Goal: Check status: Check status

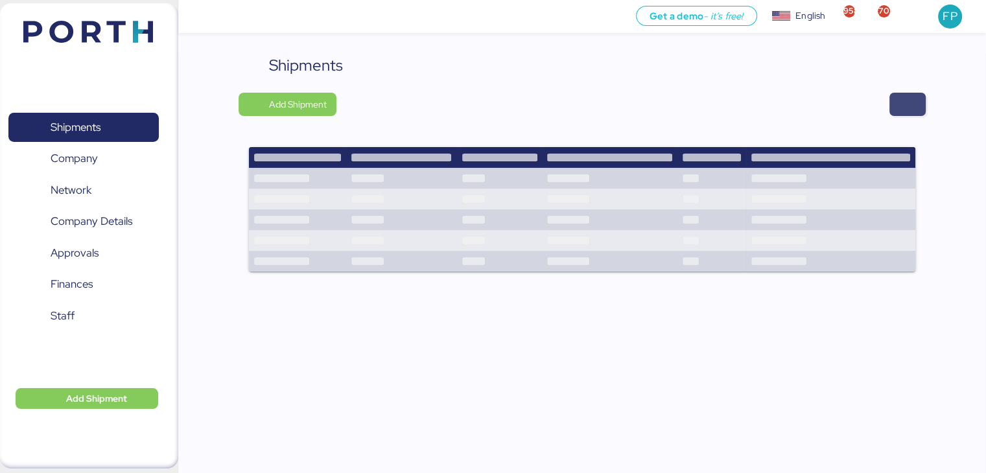
click at [895, 101] on span "button" at bounding box center [907, 104] width 36 height 23
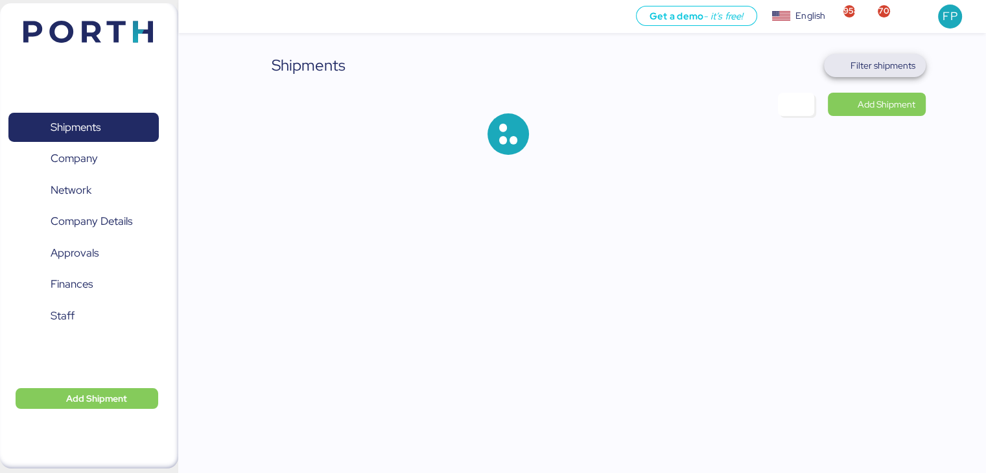
click at [867, 62] on span "Filter shipments" at bounding box center [882, 66] width 65 height 16
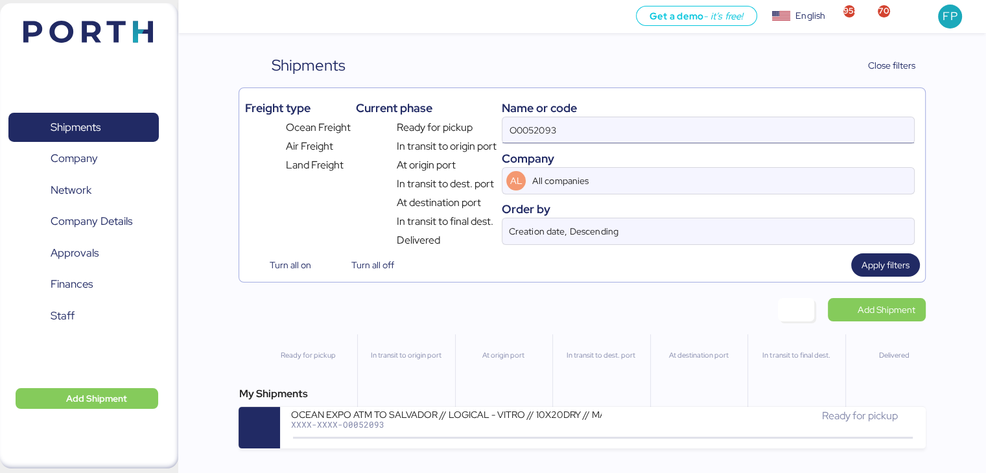
click at [535, 130] on input "O0052093" at bounding box center [707, 130] width 411 height 26
paste input "224"
type input "O0052224"
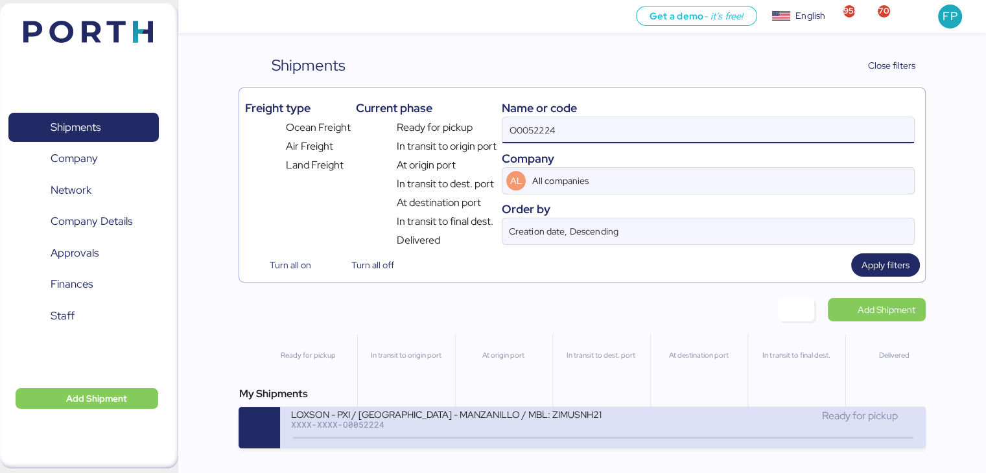
click at [396, 428] on div "XXXX-XXXX-O0052224" at bounding box center [445, 424] width 311 height 9
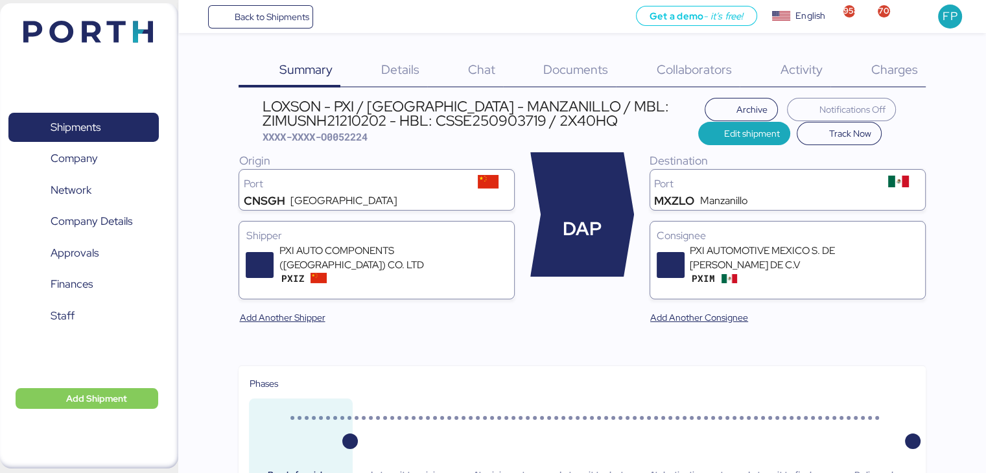
click at [869, 63] on div "Charges 0" at bounding box center [877, 71] width 95 height 34
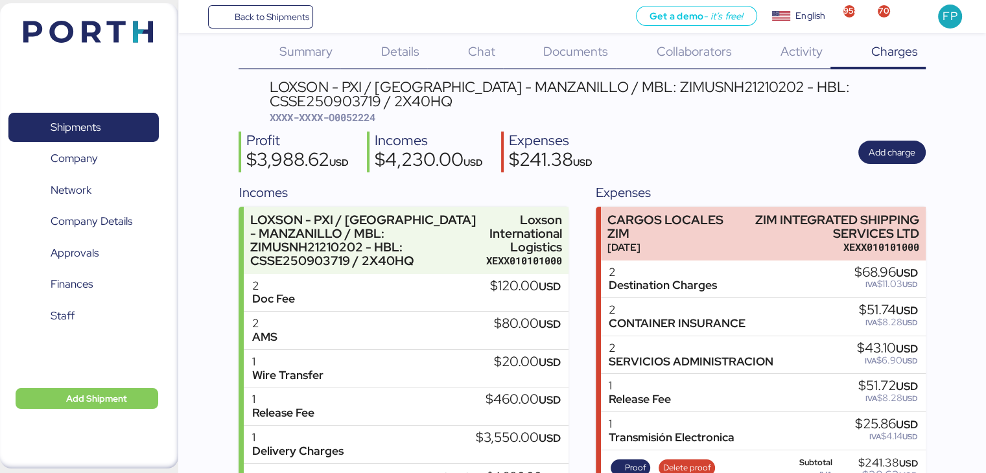
scroll to position [18, 0]
click at [873, 60] on div "Charges 0" at bounding box center [877, 53] width 95 height 34
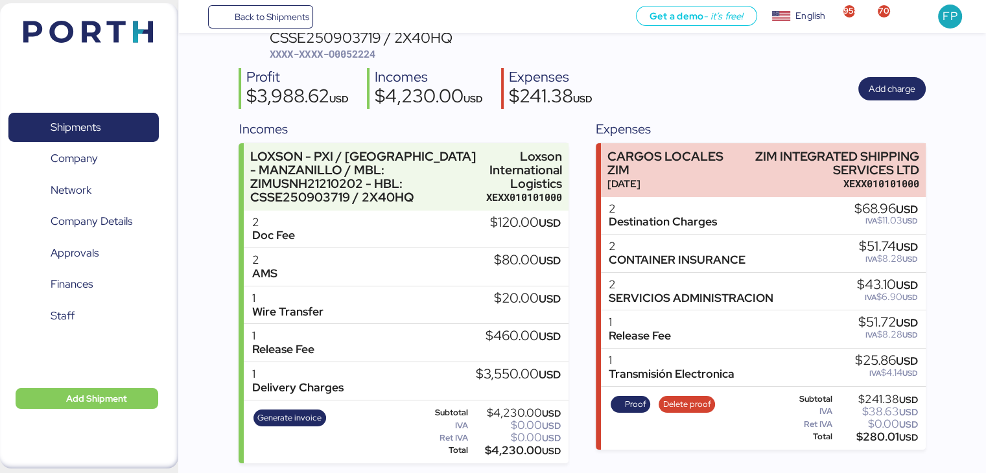
click at [355, 53] on span "XXXX-XXXX-O0052224" at bounding box center [322, 53] width 105 height 13
copy span "O0052224"
drag, startPoint x: 752, startPoint y: 152, endPoint x: 937, endPoint y: 175, distance: 186.1
click at [937, 175] on div "Summary 0 Details 0 Chat 0 Documents 0 Collaborators 0 Activity 0 Charges 0 LOX…" at bounding box center [493, 190] width 986 height 545
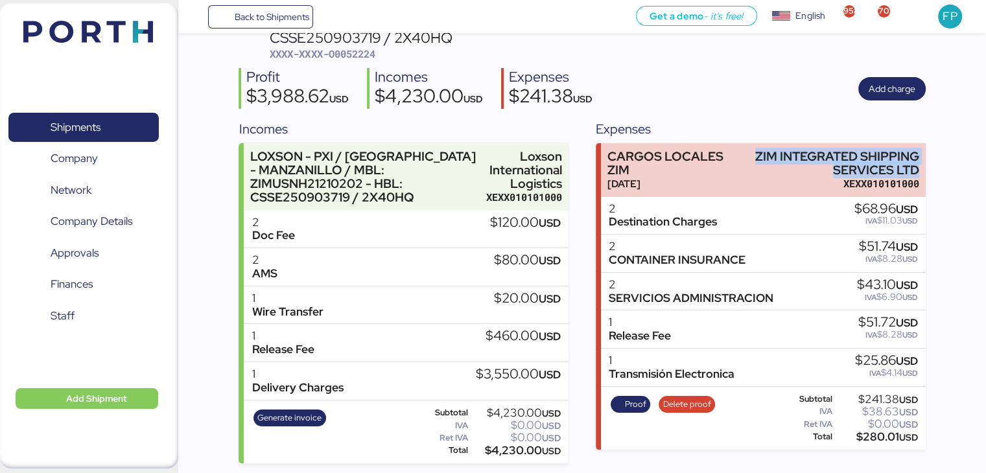
copy div "ZIM INTEGRATED SHIPPING SERVICES LTD"
click at [880, 436] on div "$280.01 USD" at bounding box center [876, 437] width 83 height 10
copy div "280.01"
click at [627, 399] on span "Proof" at bounding box center [635, 404] width 21 height 14
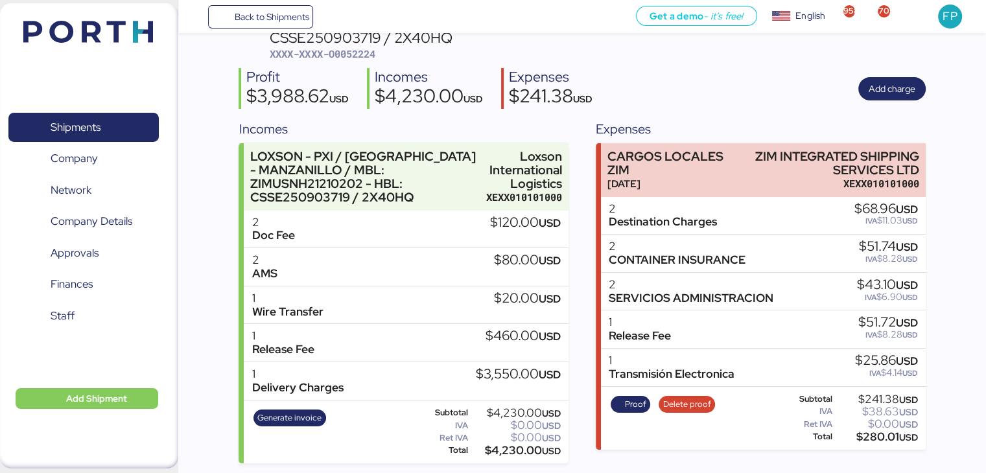
scroll to position [0, 0]
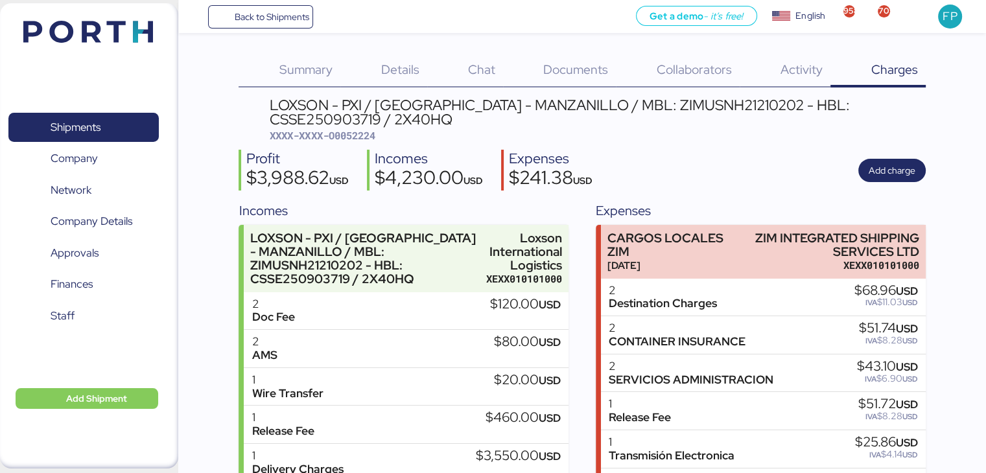
click at [678, 99] on div "LOXSON - PXI / SHANGHAI - MANZANILLO / MBL: ZIMUSNH21210202 - HBL: CSSE25090371…" at bounding box center [597, 112] width 655 height 29
copy div "ZIMUSNH21210202"
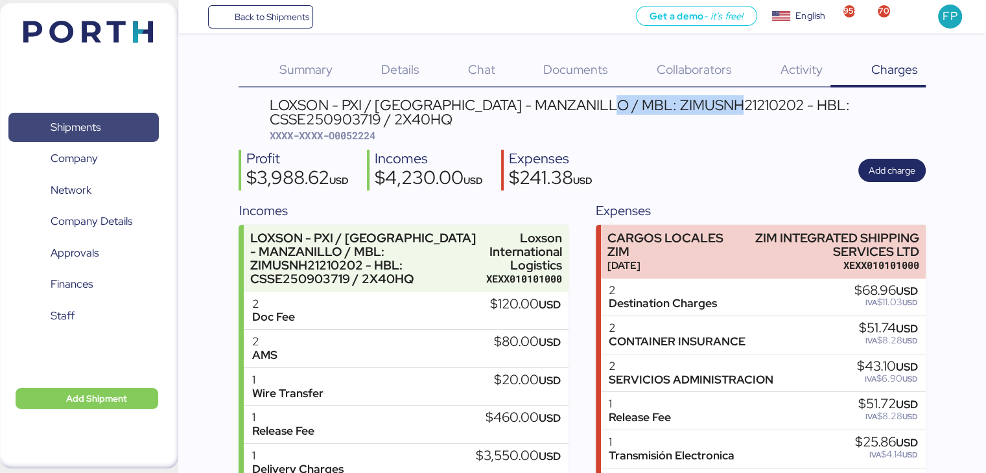
click at [124, 136] on span "Shipments" at bounding box center [83, 127] width 139 height 19
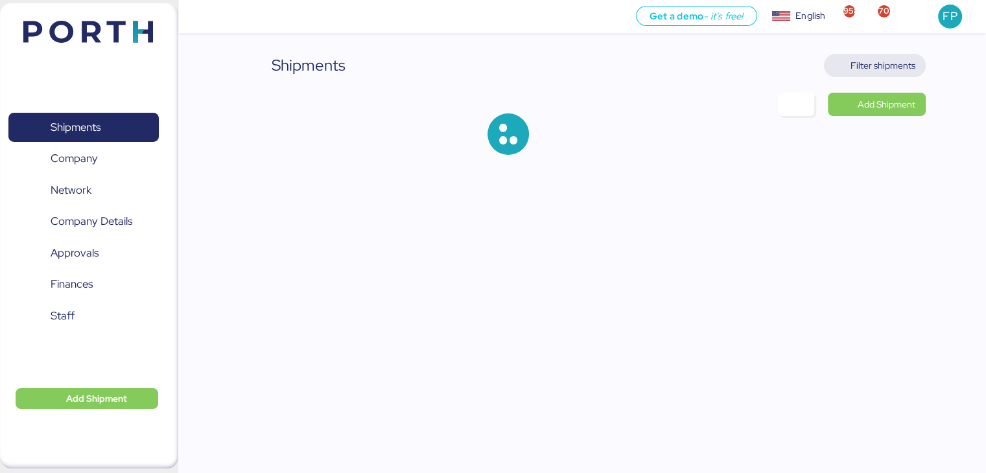
click at [879, 64] on span "Filter shipments" at bounding box center [882, 66] width 65 height 16
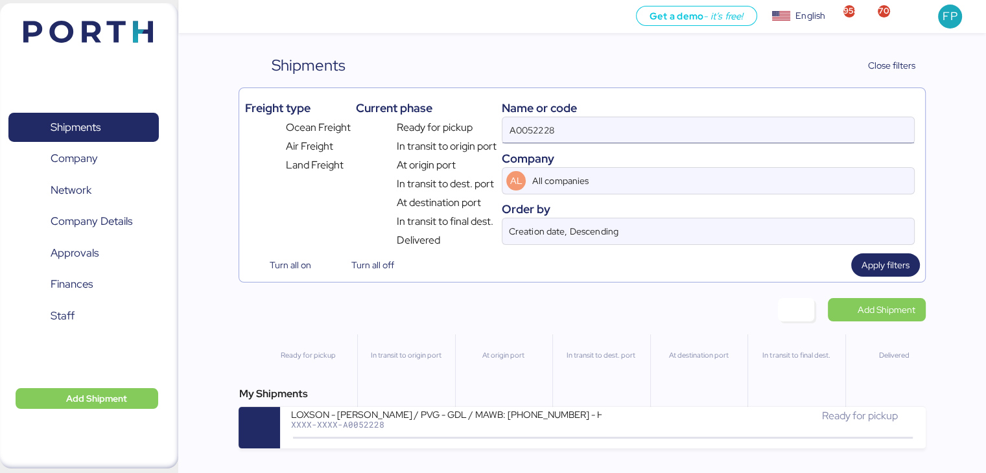
click at [537, 128] on input "A0052228" at bounding box center [707, 130] width 411 height 26
paste input "O0052240"
type input "O0052240"
click at [467, 401] on div "My Shipments" at bounding box center [582, 394] width 686 height 16
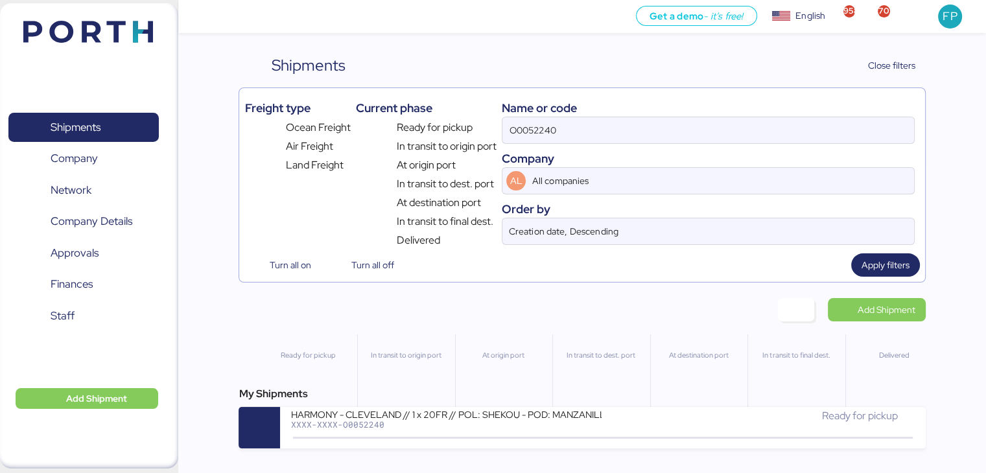
click at [441, 408] on div "My Shipments HARMONY - CLEVELAND // 1 x 20FR // POL: SHEKOU - POD: MANZANILLO /…" at bounding box center [582, 417] width 686 height 62
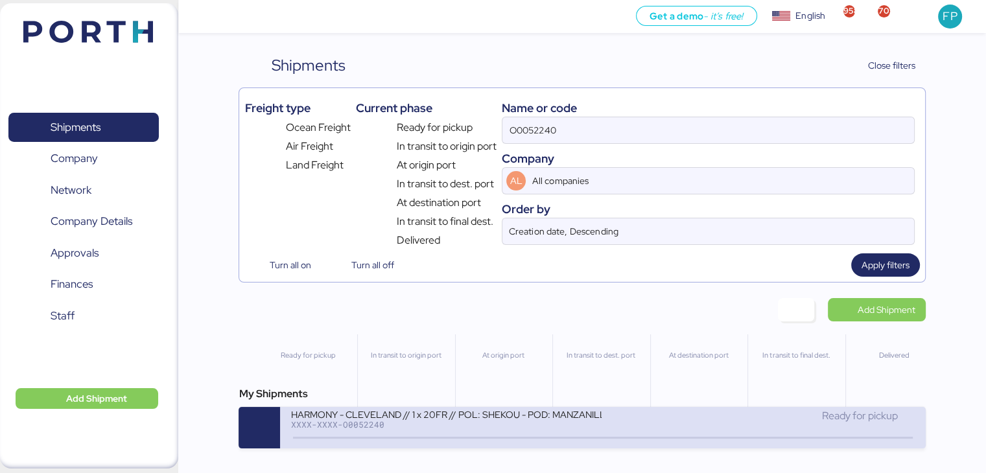
click at [524, 416] on div "HARMONY - CLEVELAND // 1 x 20FR // POL: SHEKOU - POD: MANZANILLO // HBL: HSS160…" at bounding box center [445, 413] width 311 height 11
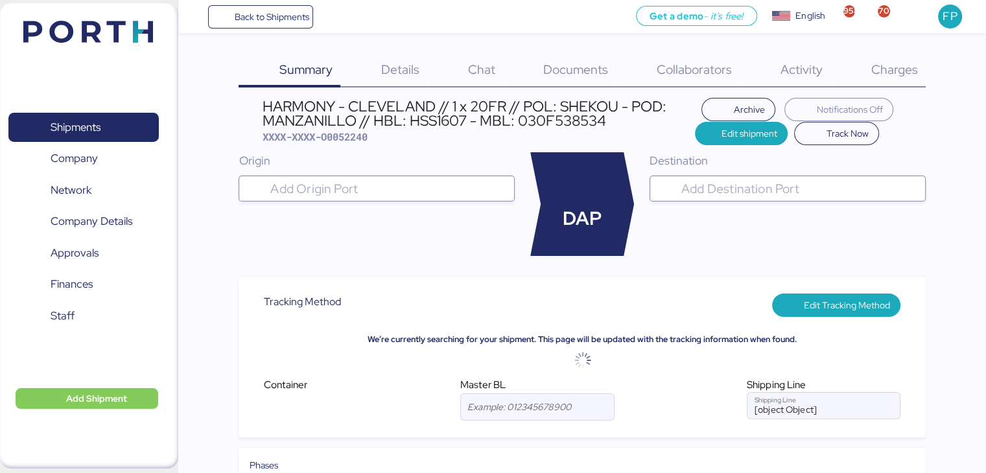
click at [899, 80] on div "Charges 0" at bounding box center [877, 71] width 95 height 34
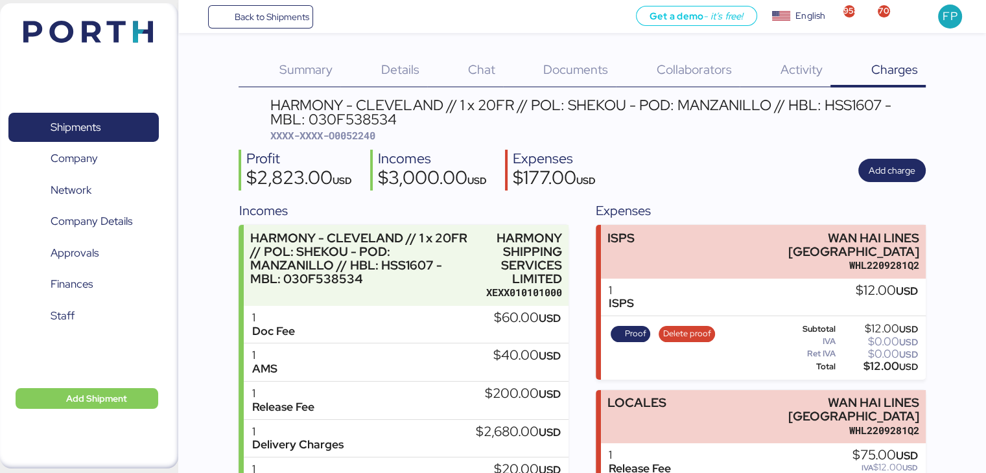
scroll to position [95, 0]
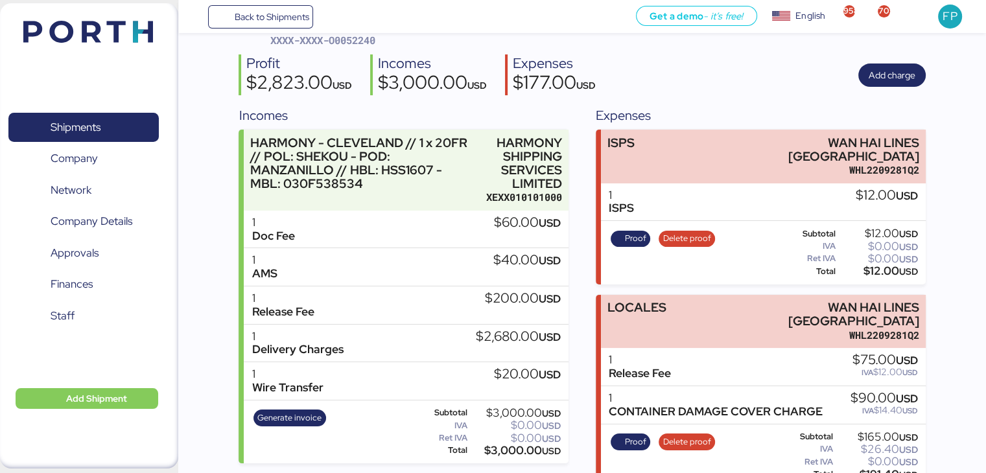
click at [357, 41] on span "XXXX-XXXX-O0052240" at bounding box center [322, 40] width 105 height 13
copy span "O0052240"
click at [638, 435] on span "Proof" at bounding box center [635, 442] width 21 height 14
copy span "O0052240"
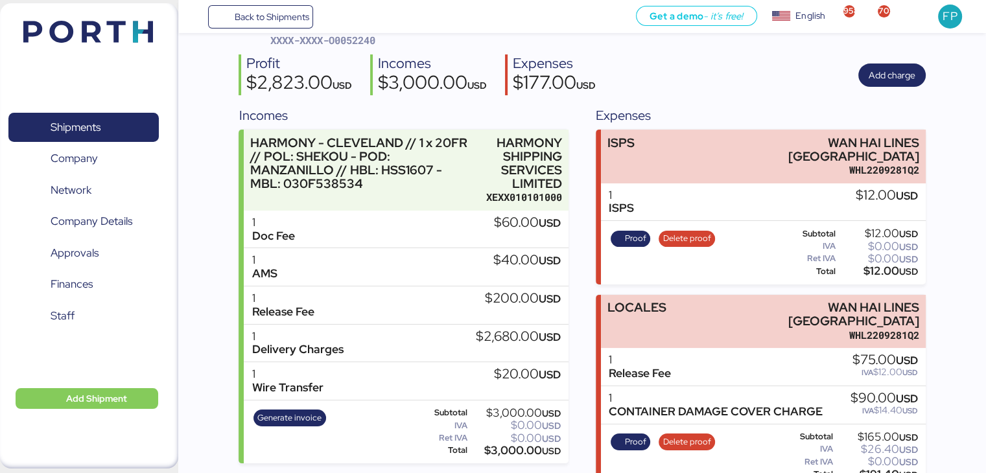
click at [874, 470] on div "$191.40 USD" at bounding box center [877, 475] width 82 height 10
copy div "191.40"
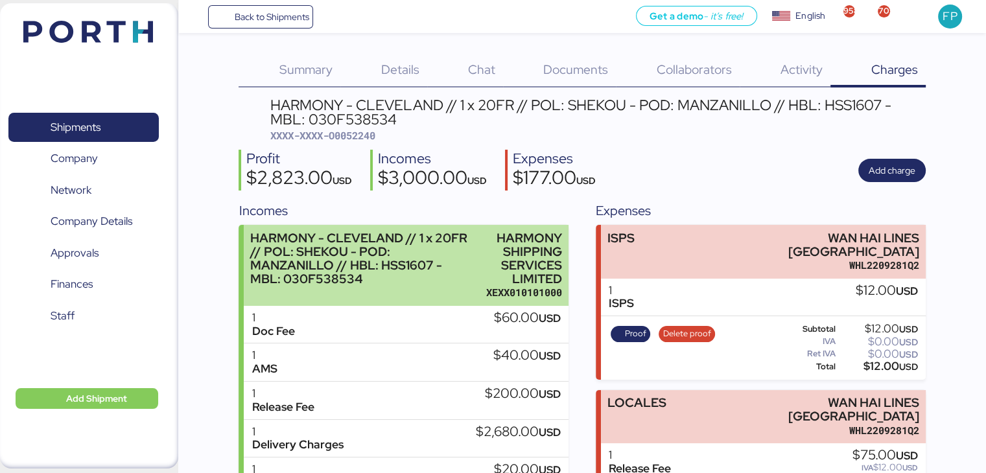
scroll to position [6, 0]
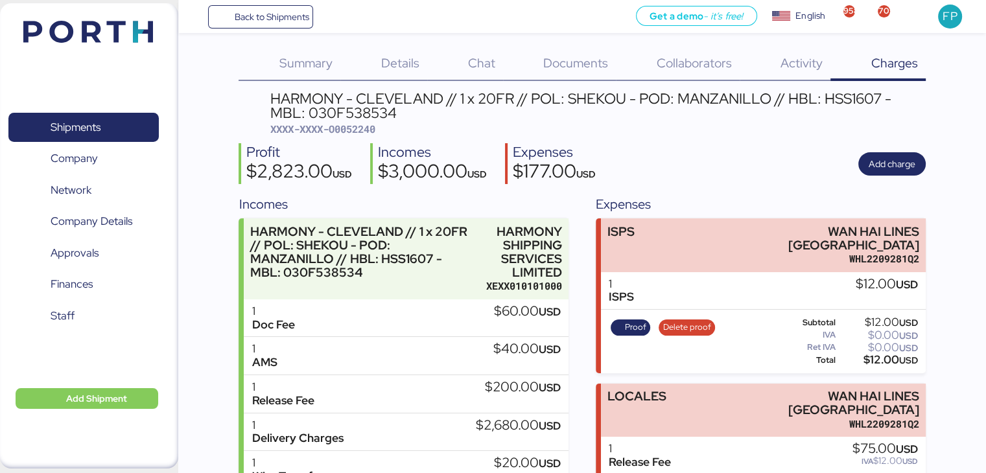
click at [340, 101] on div "HARMONY - CLEVELAND // 1 x 20FR // POL: SHEKOU - POD: MANZANILLO // HBL: HSS160…" at bounding box center [597, 105] width 655 height 29
click at [345, 115] on div "HARMONY - CLEVELAND // 1 x 20FR // POL: SHEKOU - POD: MANZANILLO // HBL: HSS160…" at bounding box center [597, 105] width 655 height 29
copy div "030F538534"
click at [128, 128] on span "Shipments" at bounding box center [83, 127] width 139 height 19
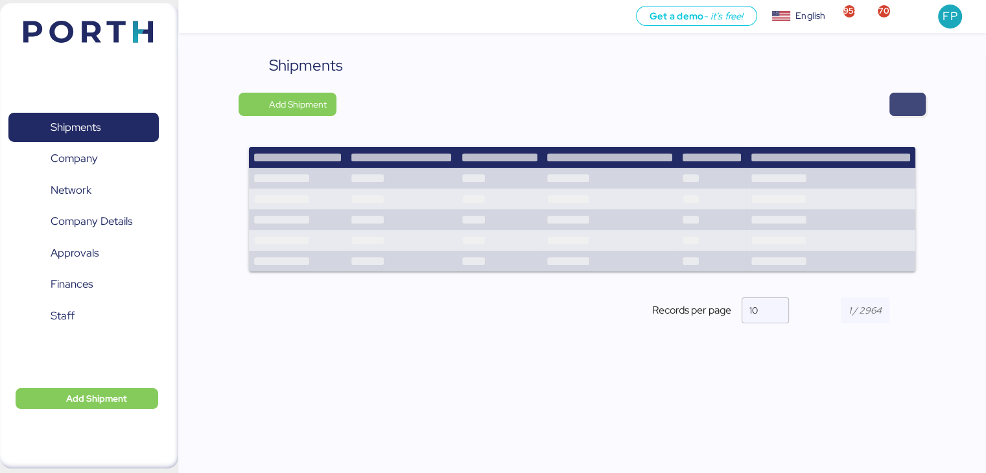
click at [904, 100] on span "button" at bounding box center [908, 104] width 16 height 18
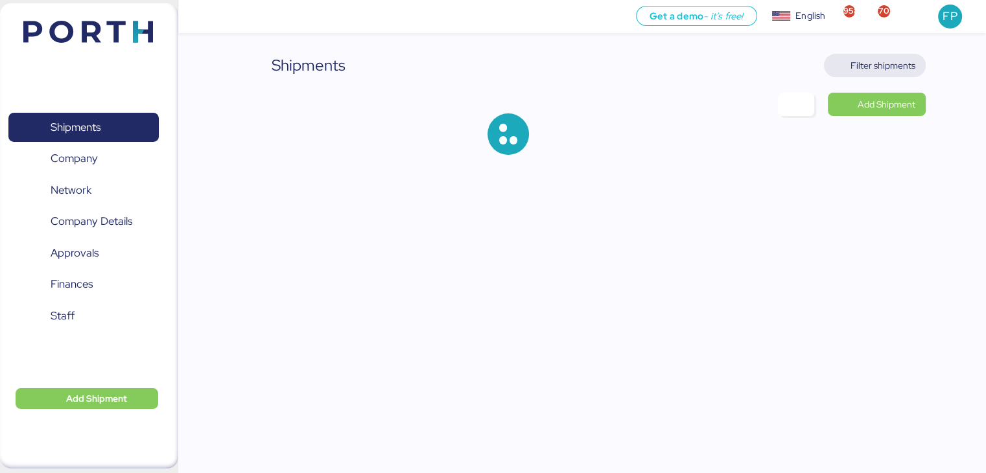
click at [876, 65] on span "Filter shipments" at bounding box center [882, 66] width 65 height 16
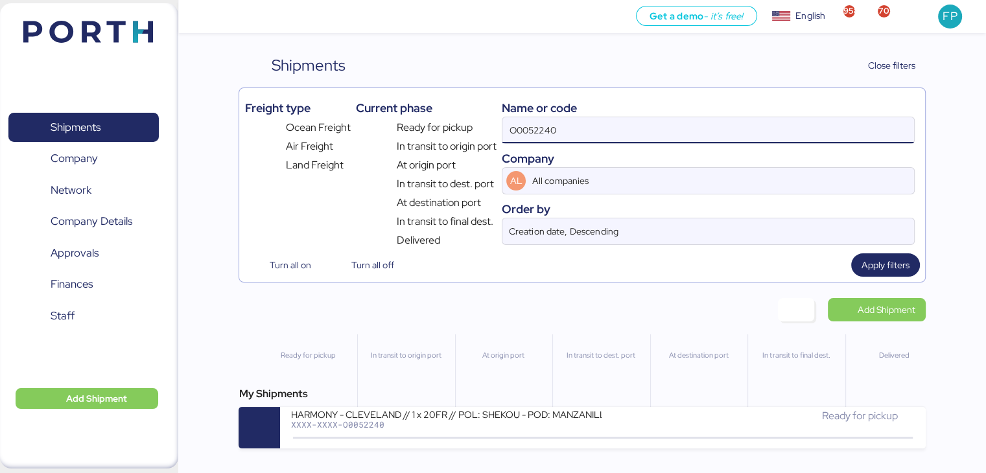
click at [573, 120] on input "O0052240" at bounding box center [707, 130] width 411 height 26
click at [563, 117] on input "O0052240" at bounding box center [707, 130] width 411 height 26
paste input "A0052228"
type input "A0052228"
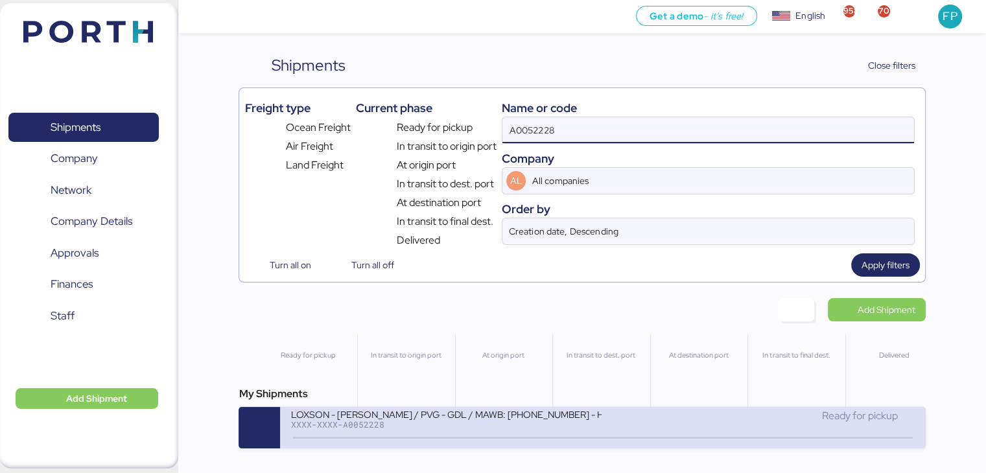
click at [481, 433] on div "LOXSON - HUANG YU / PVG - GDL / MAWB: 160-0149 4463 - HAWB: LXN25090654 XXXX-XX…" at bounding box center [446, 422] width 312 height 28
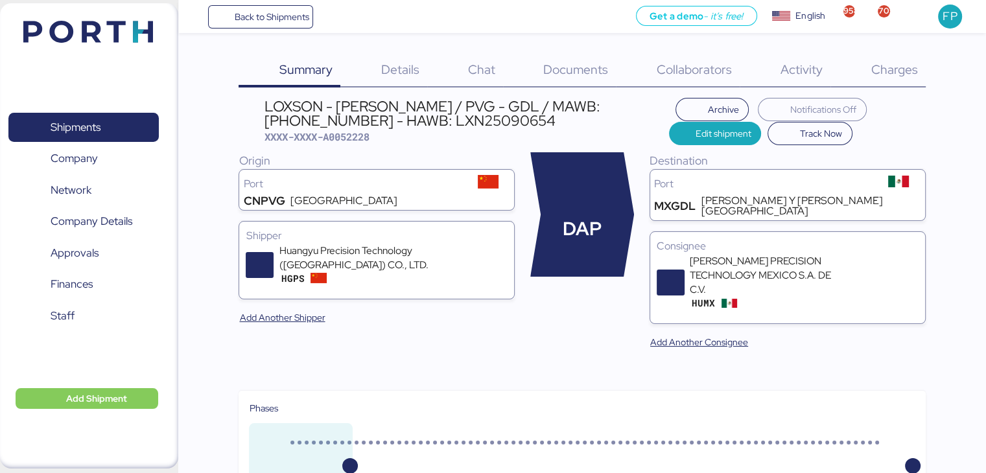
click at [893, 73] on span "Charges" at bounding box center [894, 69] width 47 height 17
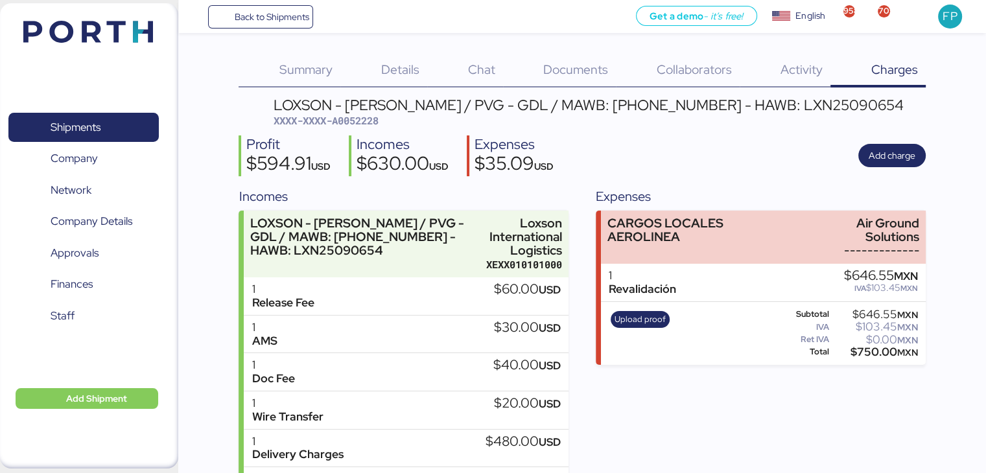
scroll to position [67, 0]
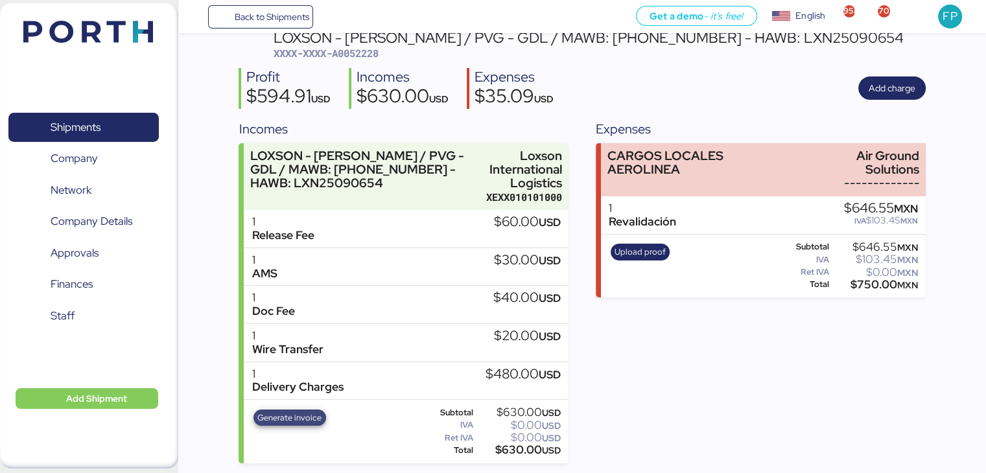
click at [288, 416] on span "Generate invoice" at bounding box center [289, 418] width 64 height 14
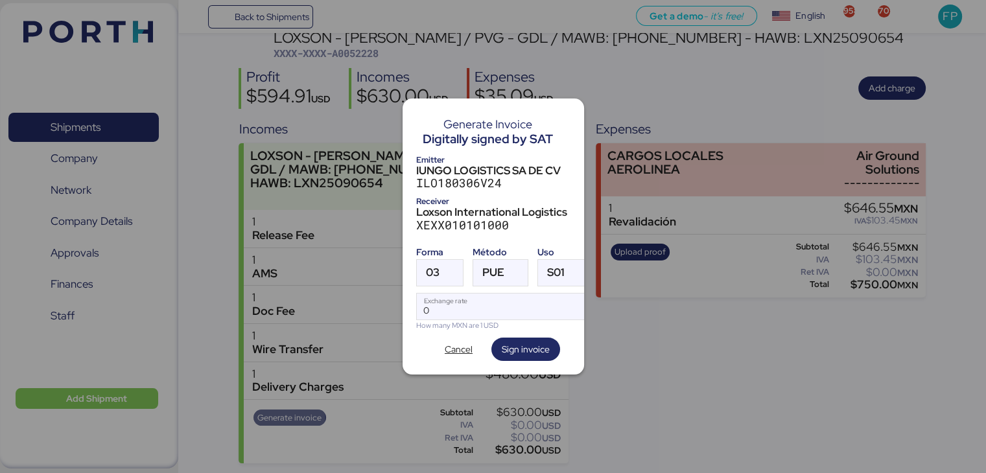
scroll to position [0, 0]
click at [438, 272] on span "03" at bounding box center [433, 272] width 14 height 11
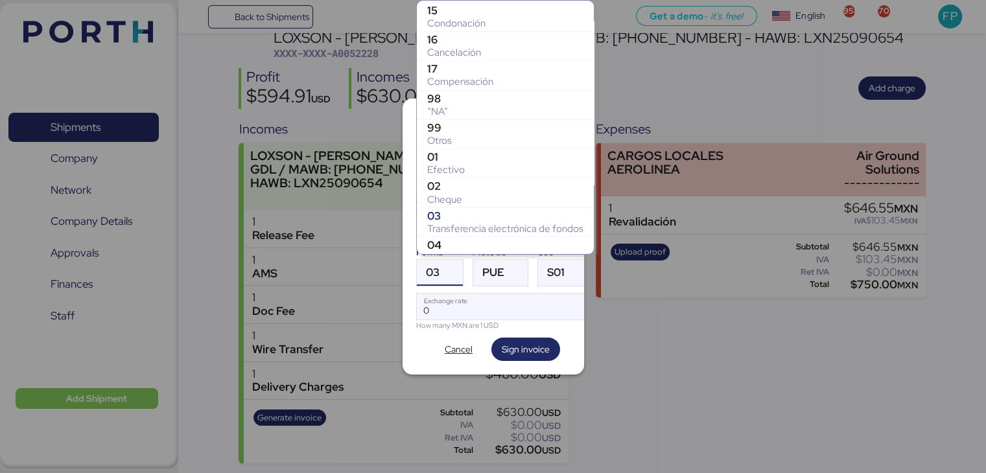
scroll to position [143, 0]
click at [462, 139] on div "Otros" at bounding box center [505, 142] width 156 height 13
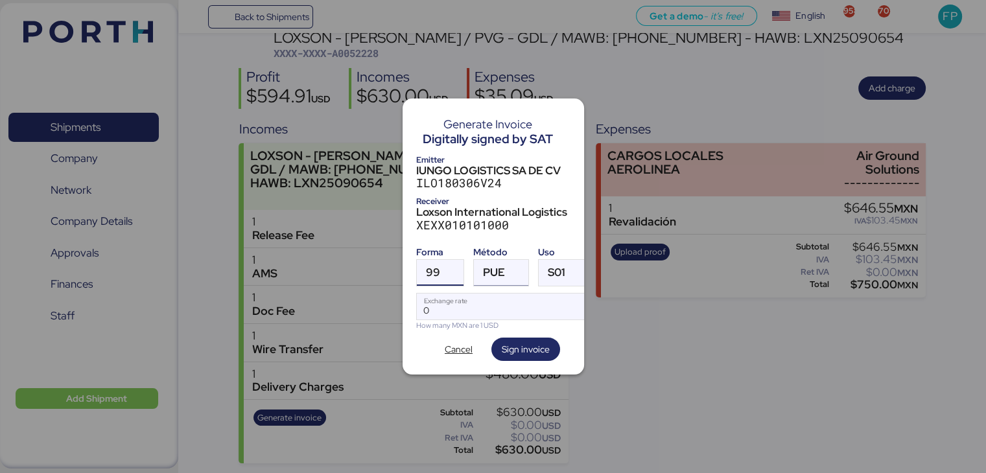
click at [513, 279] on div at bounding box center [516, 273] width 23 height 26
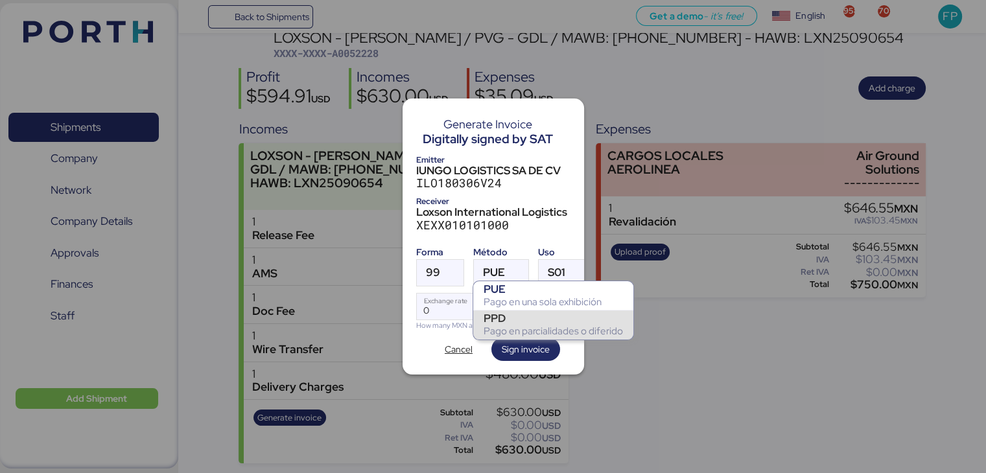
click at [518, 318] on div "PPD" at bounding box center [553, 318] width 139 height 13
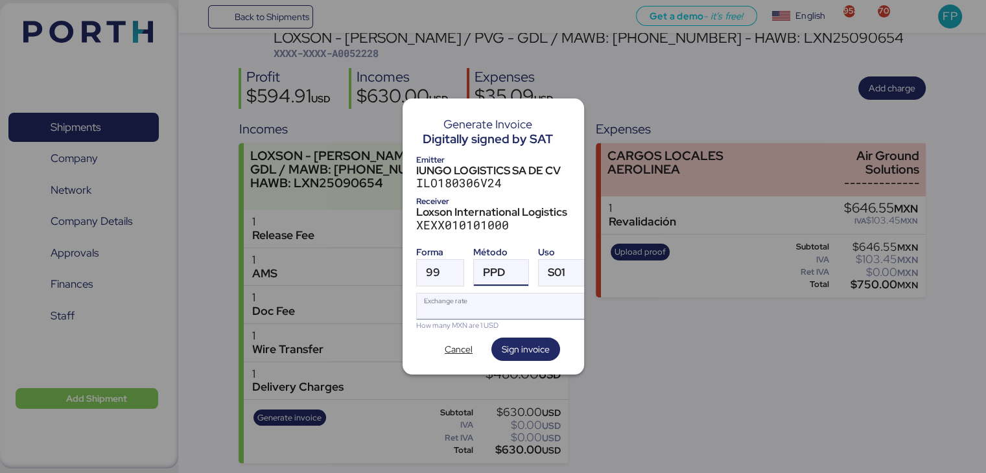
click at [472, 303] on input "Exchange rate" at bounding box center [503, 307] width 172 height 26
type input "0"
paste input "18.4252"
type input "18.4252"
click at [516, 347] on span "Sign invoice" at bounding box center [526, 350] width 48 height 16
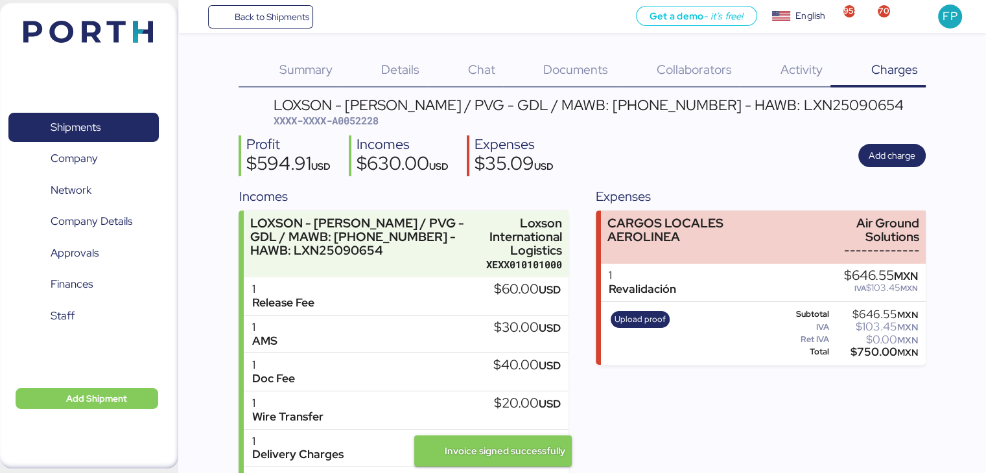
scroll to position [67, 0]
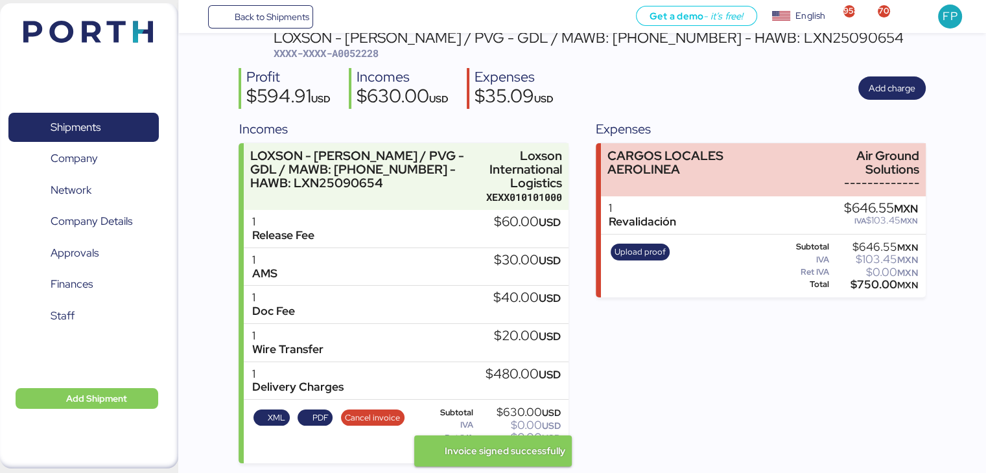
click at [362, 55] on span "XXXX-XXXX-A0052228" at bounding box center [326, 53] width 105 height 13
copy span "A0052228"
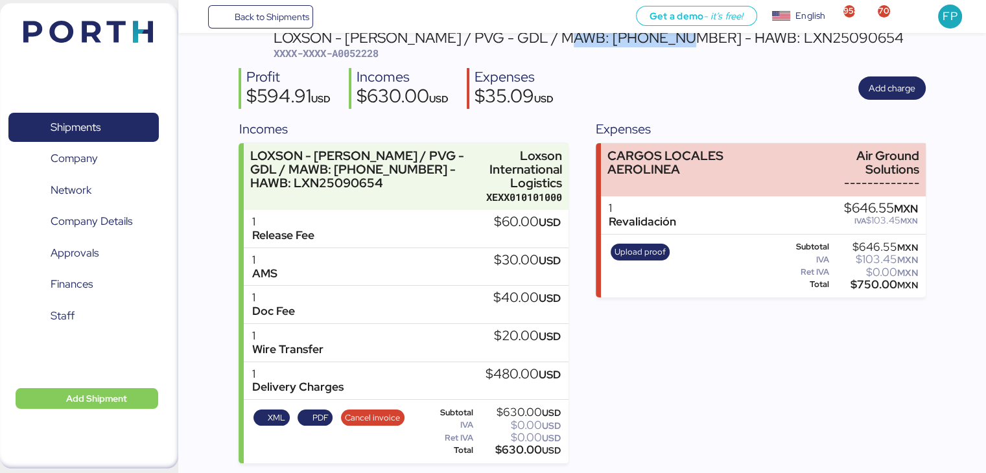
drag, startPoint x: 569, startPoint y: 43, endPoint x: 670, endPoint y: 40, distance: 101.2
click at [670, 40] on div "LOXSON - HUANG YU / PVG - GDL / MAWB: 160-0149 4463 - HAWB: LXN25090654" at bounding box center [589, 37] width 630 height 14
copy div "160-0149 4463"
click at [508, 452] on div "$630.00 USD" at bounding box center [518, 450] width 85 height 10
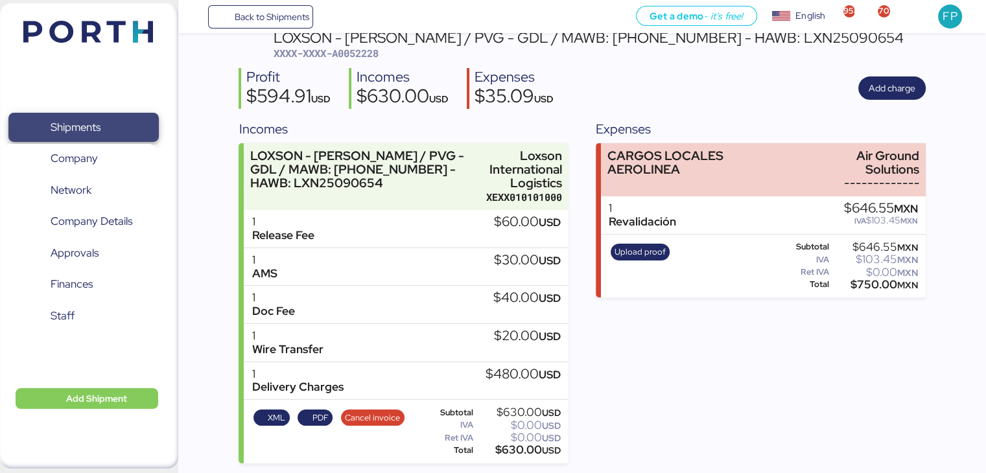
click at [145, 120] on span "Shipments" at bounding box center [83, 127] width 139 height 19
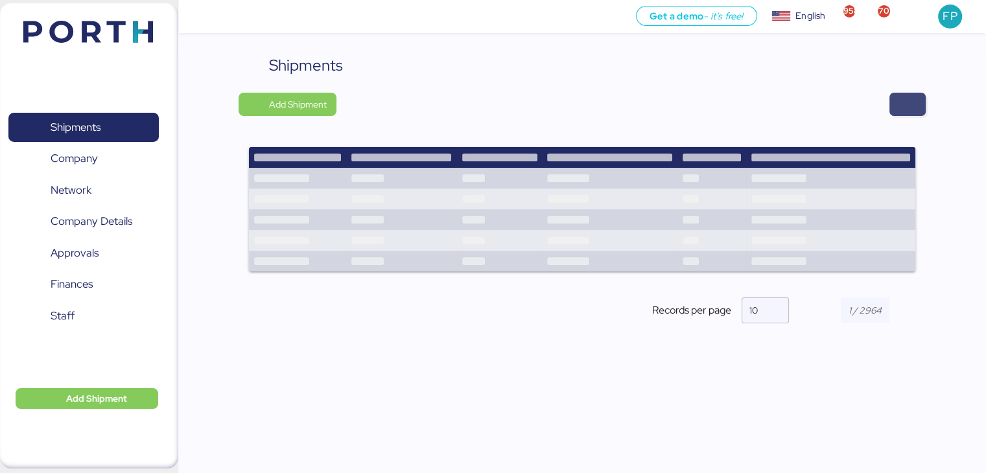
click at [913, 99] on span "button" at bounding box center [908, 104] width 16 height 18
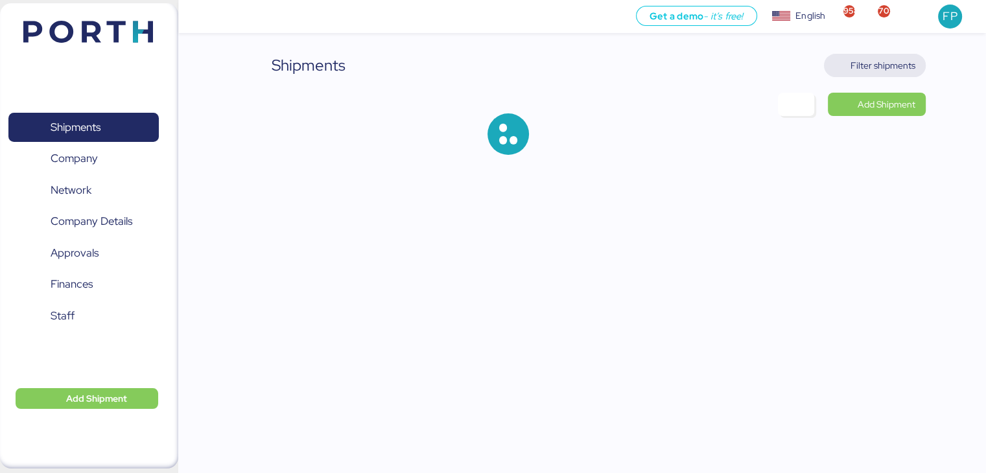
click at [873, 69] on span "Filter shipments" at bounding box center [882, 66] width 65 height 16
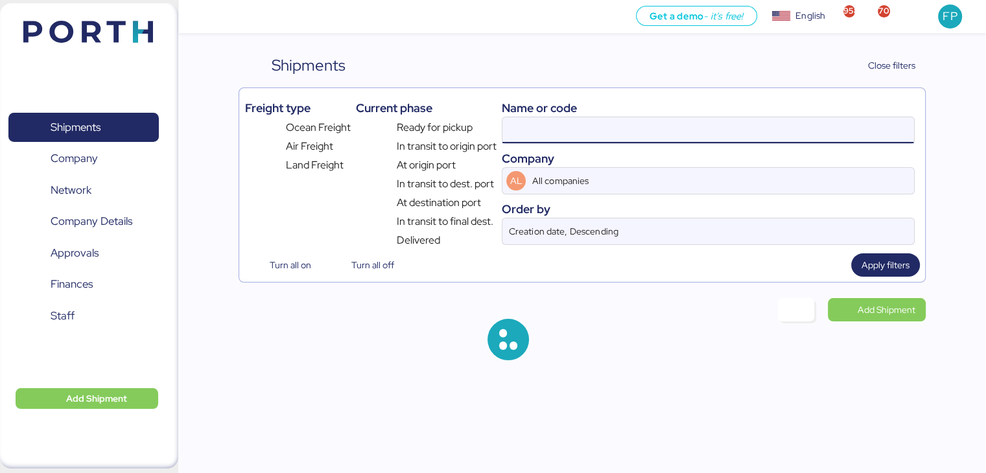
click at [513, 126] on input at bounding box center [707, 130] width 411 height 26
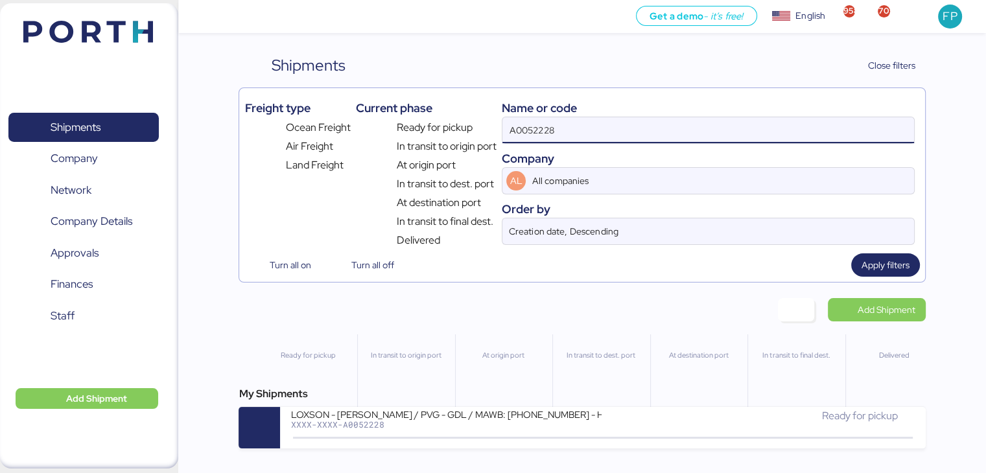
click at [531, 128] on input "A0052228" at bounding box center [707, 130] width 411 height 26
paste input "O0052216"
type input "O0052216"
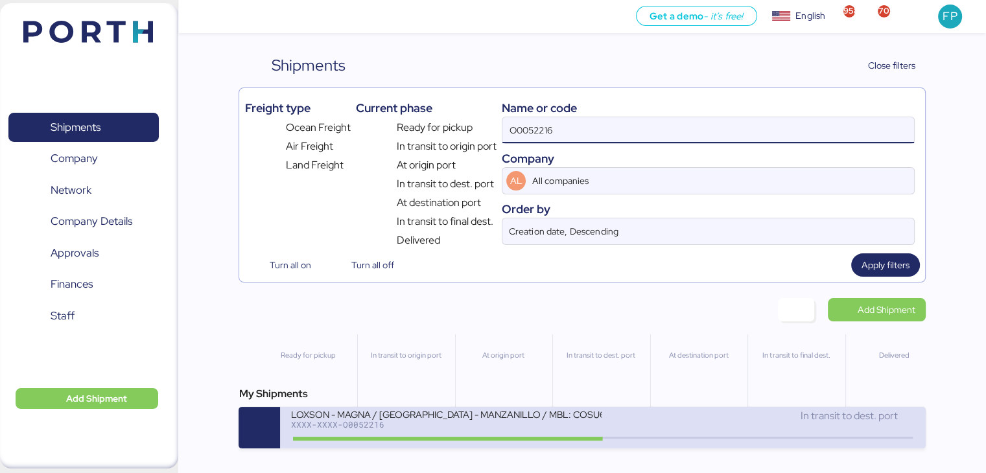
click at [425, 426] on div "XXXX-XXXX-O0052216" at bounding box center [445, 424] width 311 height 9
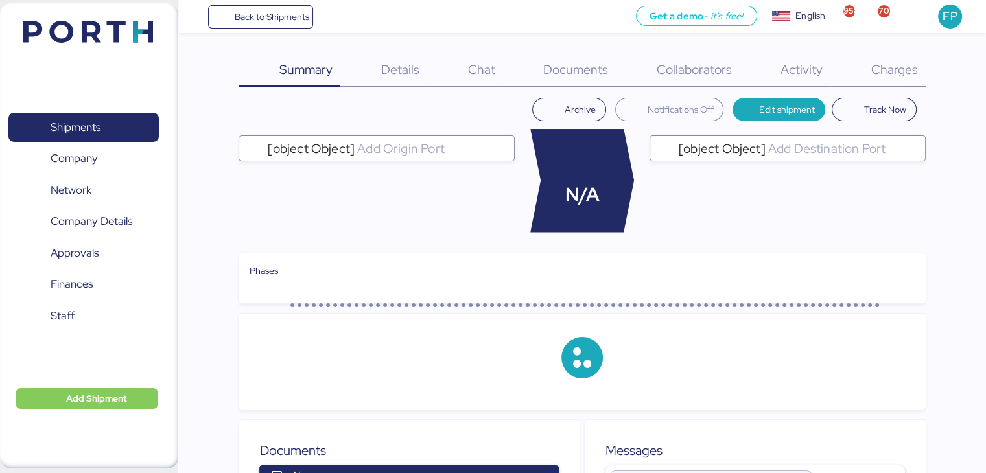
click at [902, 78] on div "Charges 0" at bounding box center [877, 71] width 95 height 34
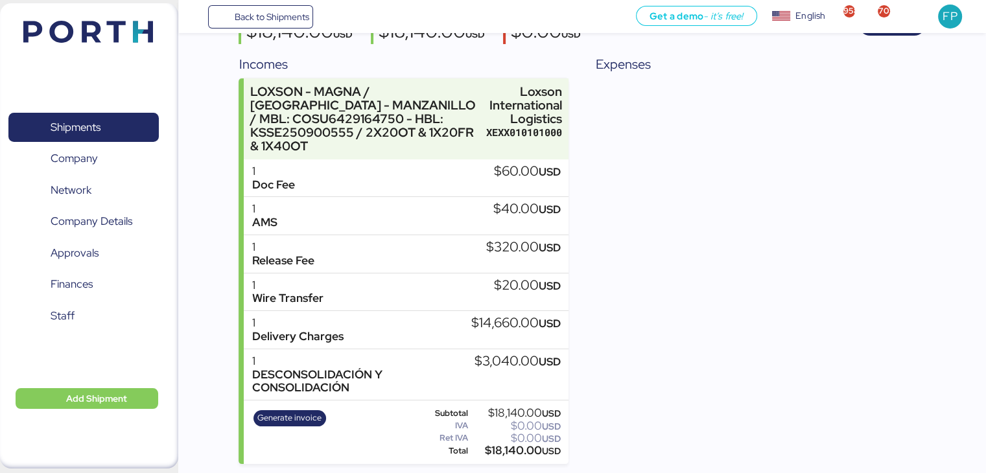
scroll to position [146, 0]
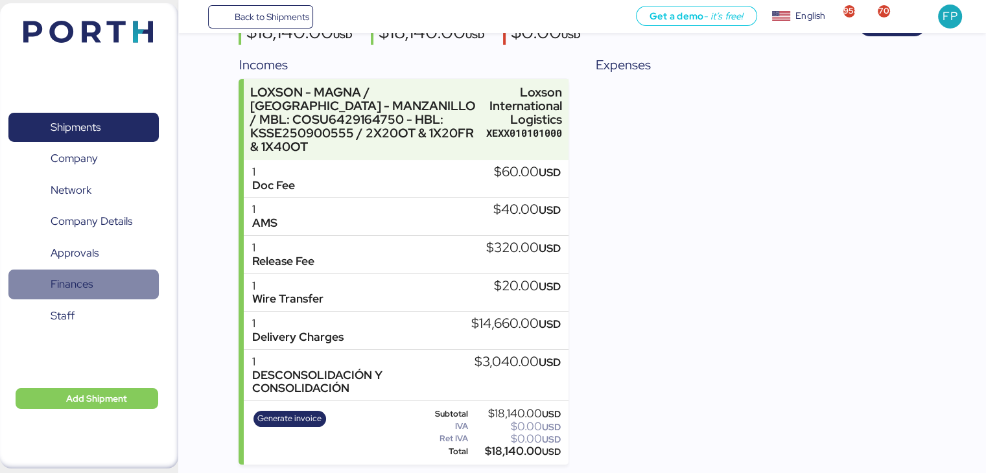
click at [78, 288] on span "Finances" at bounding box center [72, 284] width 42 height 19
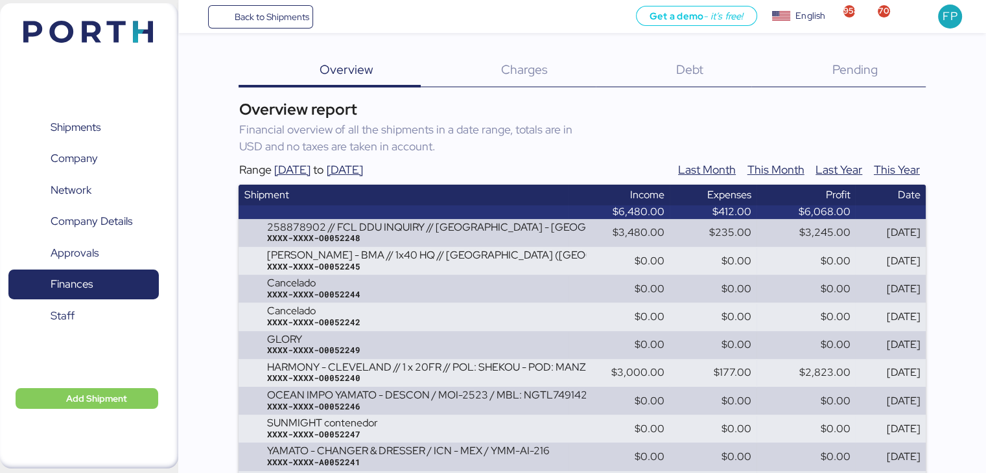
click at [685, 79] on div "Debt 0" at bounding box center [674, 71] width 156 height 34
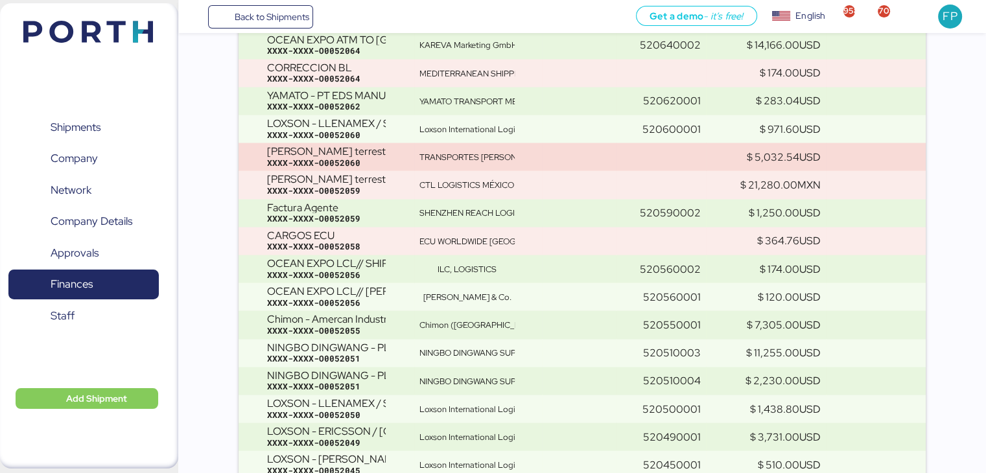
scroll to position [2956, 0]
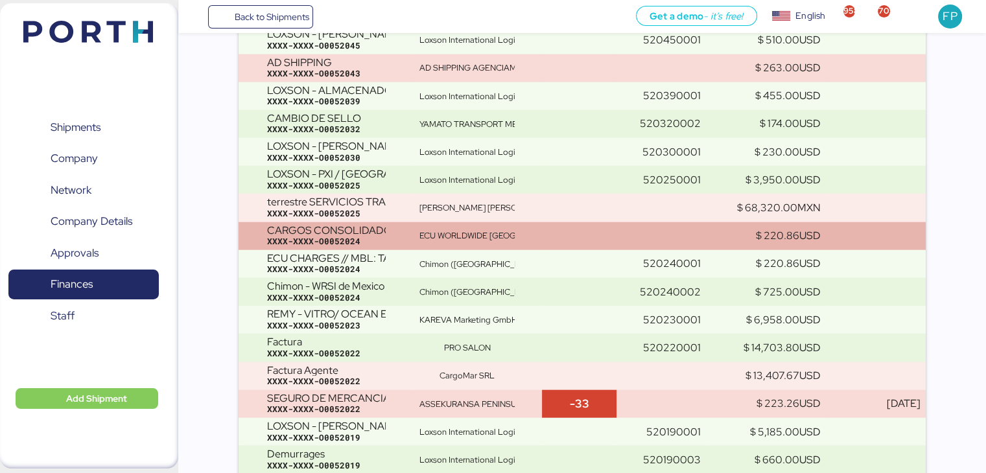
click at [519, 238] on div "ECU WORLDWIDE [GEOGRAPHIC_DATA], SA DE CV" at bounding box center [477, 236] width 117 height 12
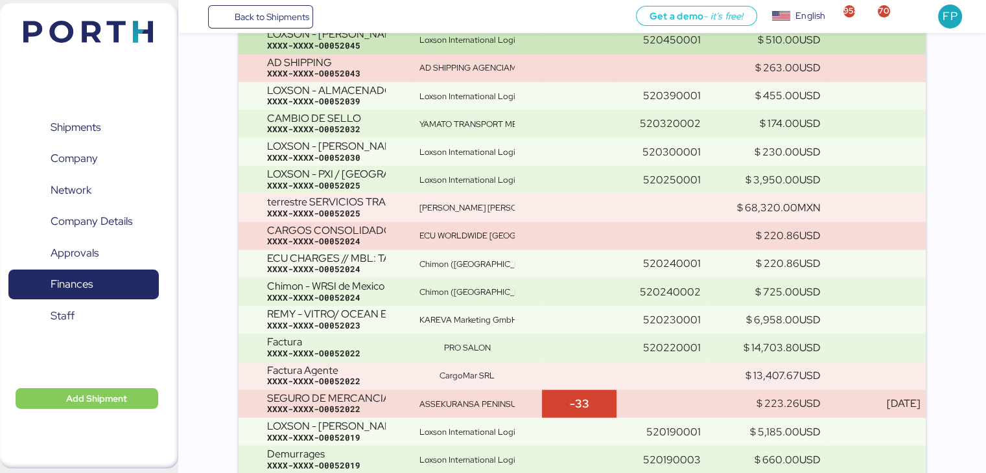
scroll to position [3628, 0]
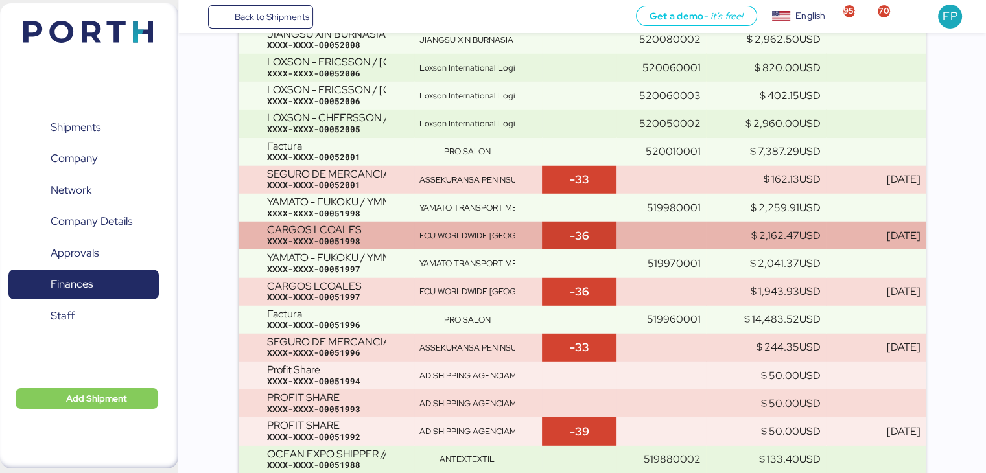
click at [503, 234] on div "ECU WORLDWIDE [GEOGRAPHIC_DATA], SA DE CV" at bounding box center [466, 236] width 95 height 12
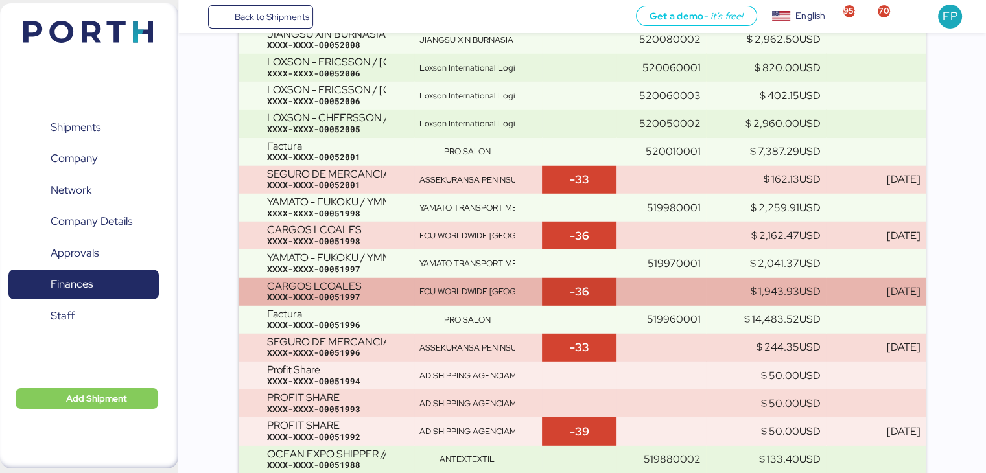
click at [511, 283] on td "ECU WORLDWIDE [GEOGRAPHIC_DATA], SA DE CV" at bounding box center [478, 292] width 128 height 28
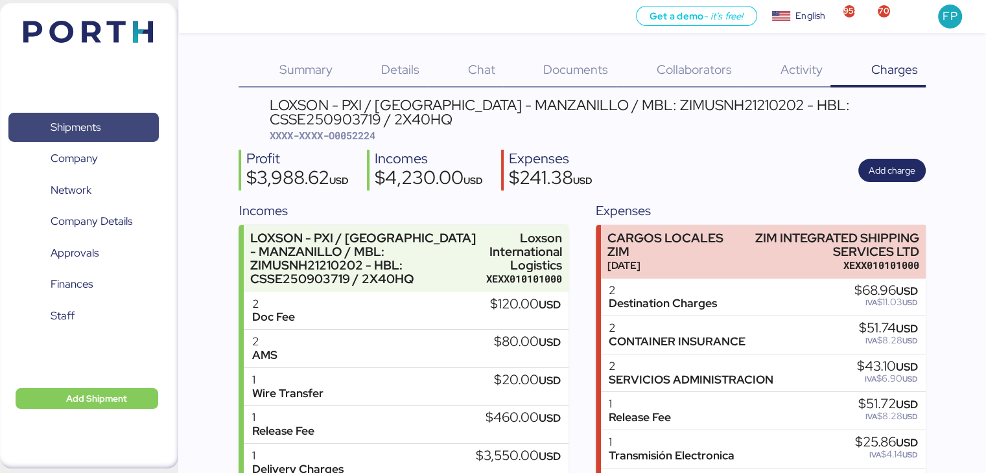
click at [80, 132] on span "Shipments" at bounding box center [76, 127] width 50 height 19
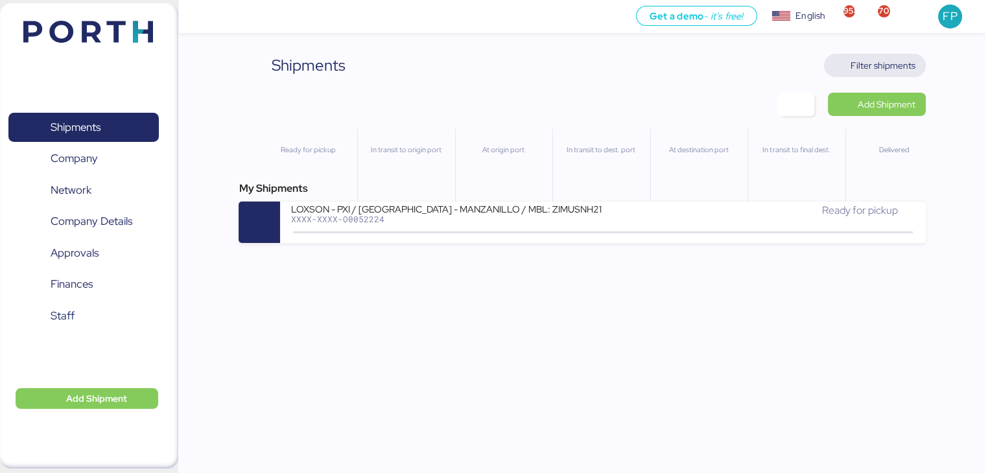
click at [852, 73] on span "Filter shipments" at bounding box center [882, 66] width 65 height 16
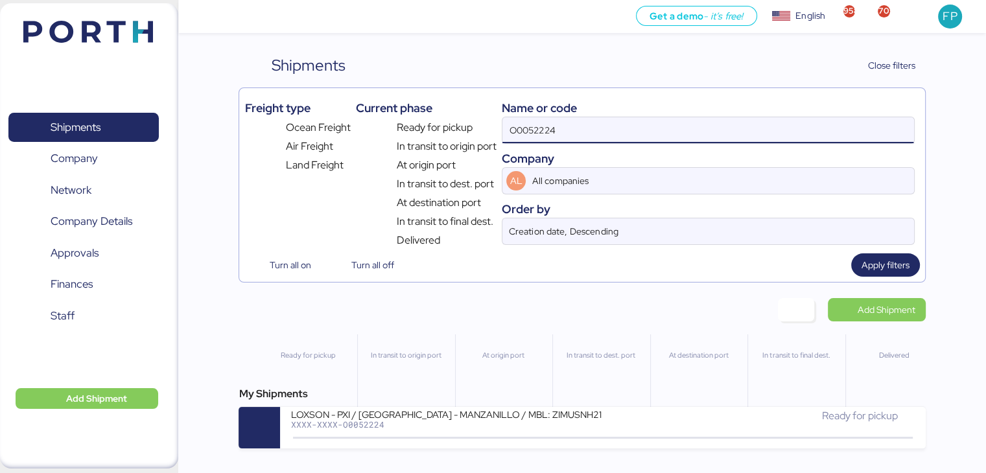
click at [539, 129] on input "O0052224" at bounding box center [707, 130] width 411 height 26
paste input "A0052228"
type input "A0052228"
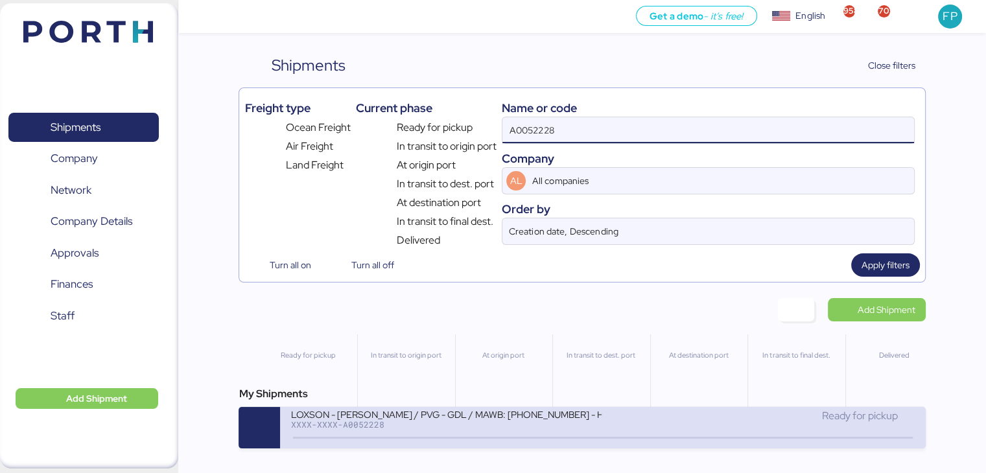
click at [423, 429] on div "XXXX-XXXX-A0052228" at bounding box center [445, 424] width 311 height 9
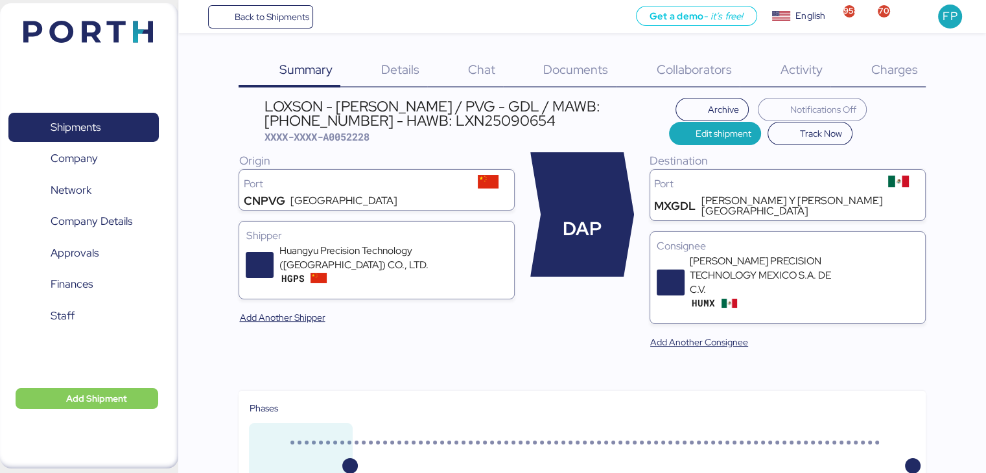
click at [908, 58] on div "Charges 0" at bounding box center [877, 71] width 95 height 34
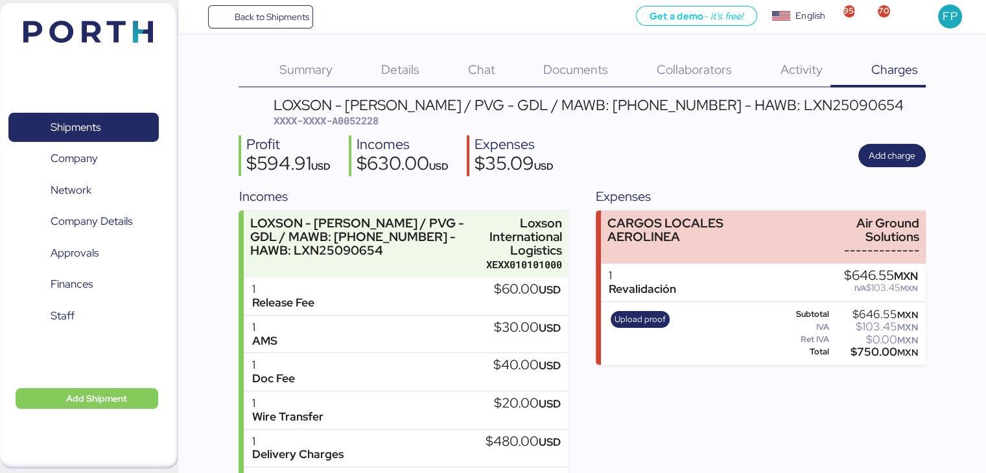
click at [357, 125] on span "XXXX-XXXX-A0052228" at bounding box center [326, 120] width 105 height 13
copy span "A0052228"
click at [867, 354] on div "$750.00 MXN" at bounding box center [875, 352] width 86 height 10
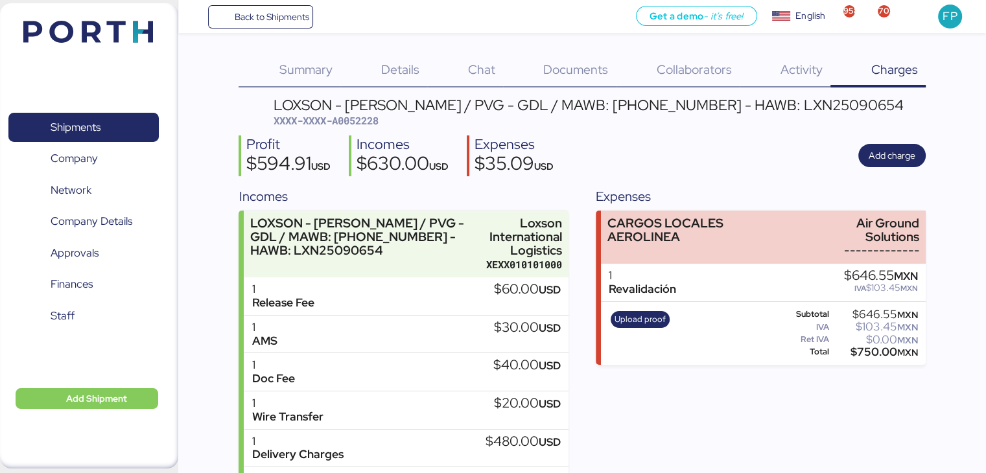
copy div "750.00"
drag, startPoint x: 855, startPoint y: 215, endPoint x: 937, endPoint y: 232, distance: 83.4
click at [937, 232] on div "Summary 0 Details 0 Chat 0 Documents 0 Collaborators 0 Activity 0 Charges 0 LOX…" at bounding box center [493, 265] width 986 height 531
copy div "Air Ground Solutions"
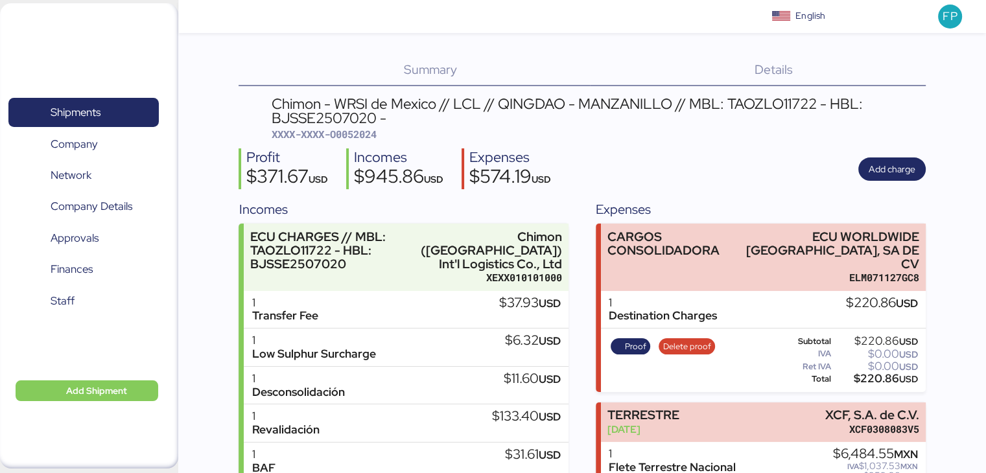
click at [359, 136] on span "XXXX-XXXX-O0052024" at bounding box center [324, 134] width 105 height 13
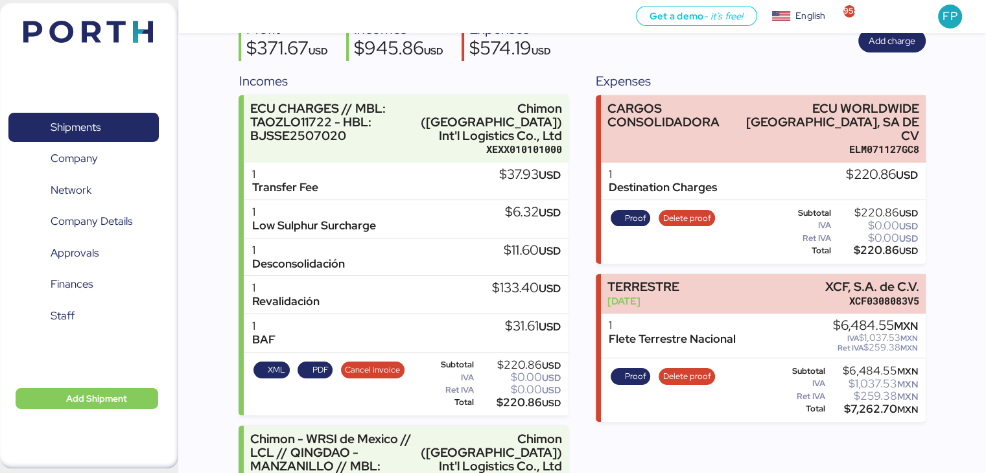
scroll to position [124, 0]
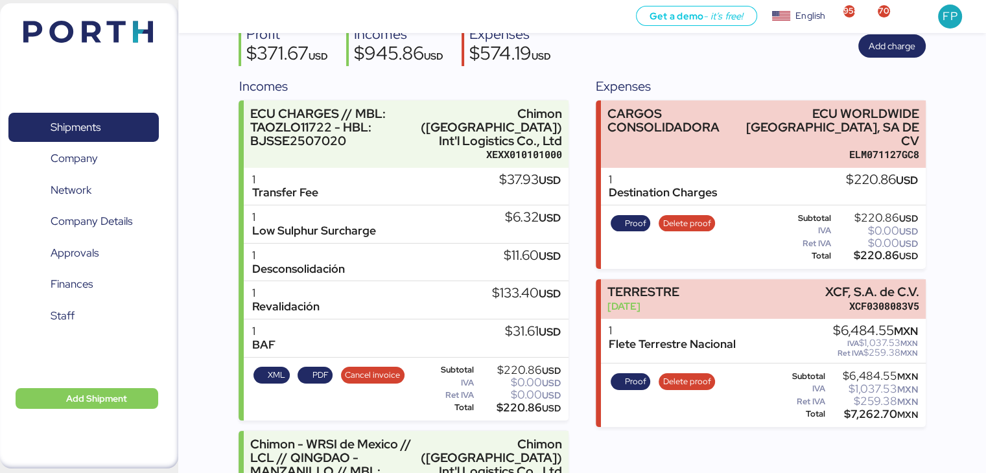
click at [729, 78] on div "Expenses" at bounding box center [760, 85] width 329 height 19
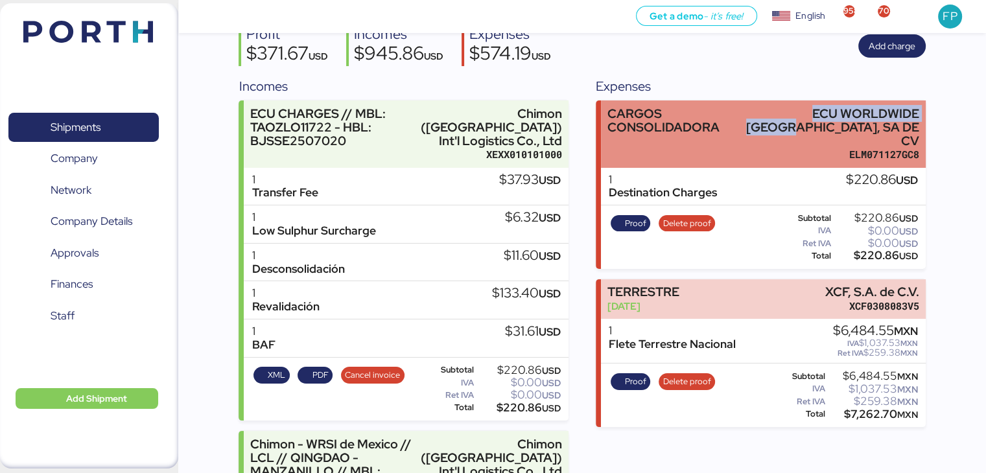
drag, startPoint x: 749, startPoint y: 113, endPoint x: 916, endPoint y: 117, distance: 166.6
click at [916, 117] on div "ECU WORLDWIDE [GEOGRAPHIC_DATA], SA DE CV" at bounding box center [825, 127] width 187 height 41
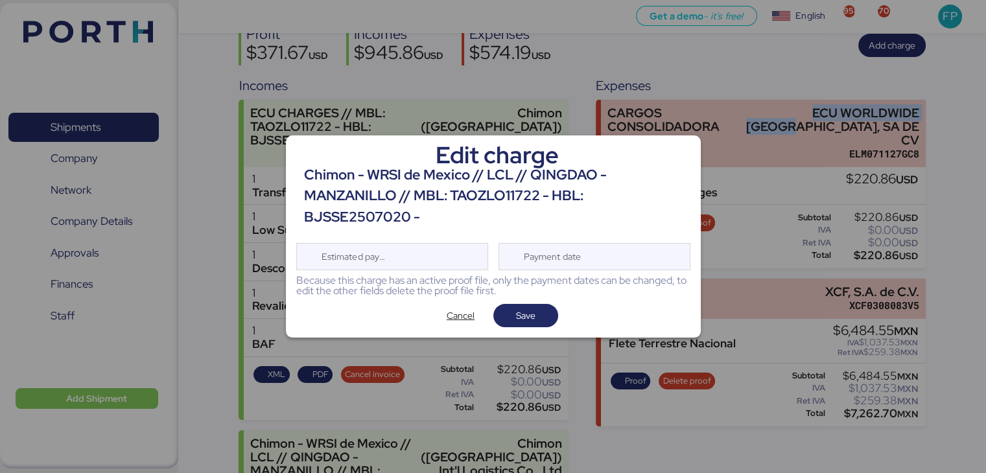
copy div "ECU WORLDWIDE MEXICO"
click at [469, 320] on span "Cancel" at bounding box center [461, 316] width 28 height 16
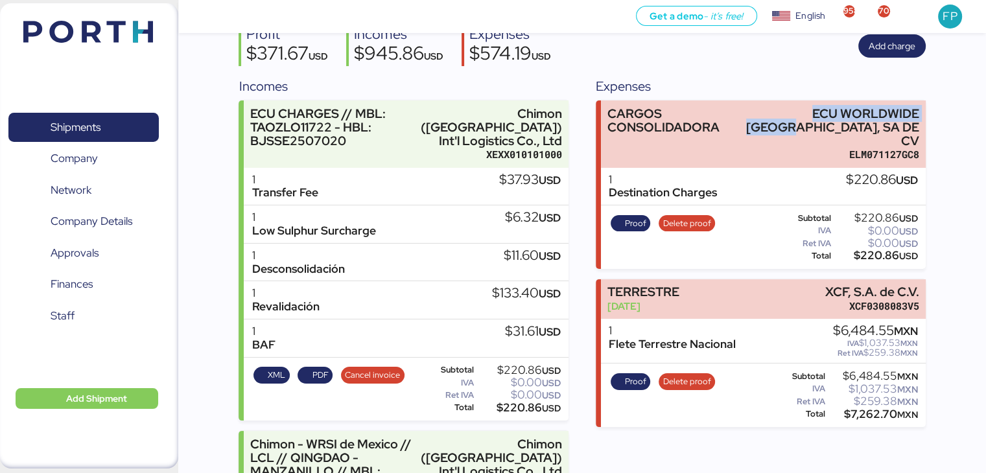
click at [867, 251] on div "$220.86 USD" at bounding box center [876, 256] width 84 height 10
copy div "220.86"
click at [629, 211] on div "Proof Delete proof" at bounding box center [662, 237] width 113 height 53
click at [633, 217] on span "Proof" at bounding box center [635, 224] width 21 height 14
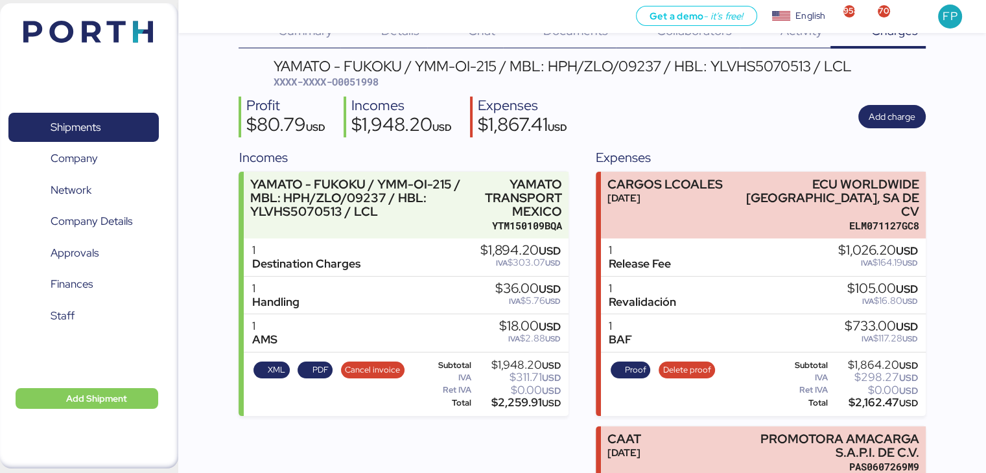
scroll to position [96, 0]
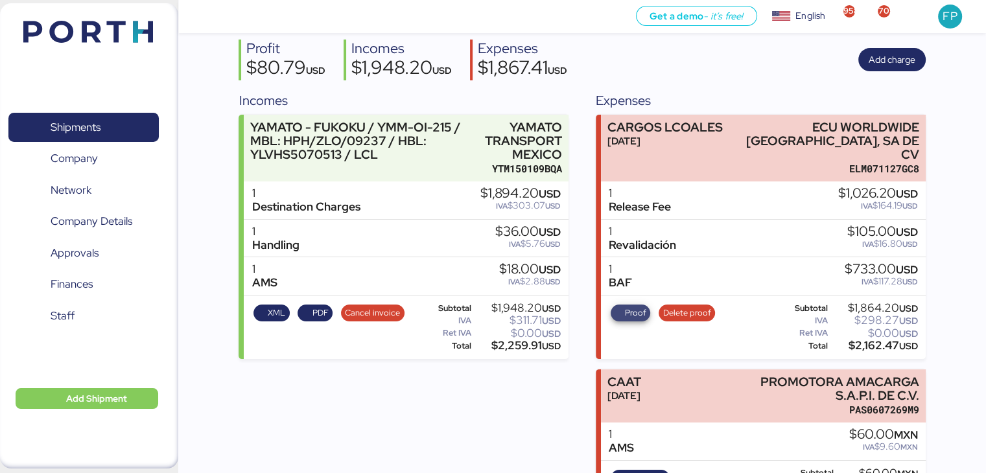
click at [633, 306] on span "Proof" at bounding box center [635, 313] width 21 height 14
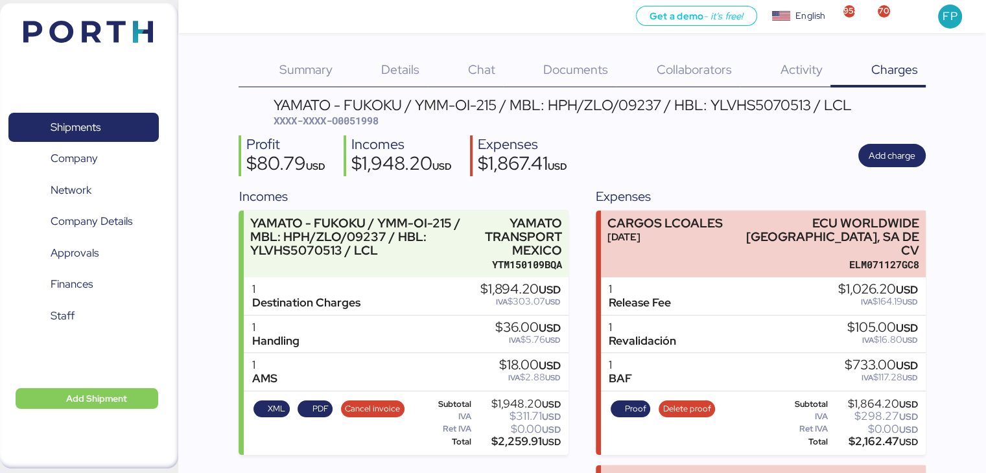
click at [375, 122] on span "XXXX-XXXX-O0051998" at bounding box center [326, 120] width 105 height 13
copy span "O0051998"
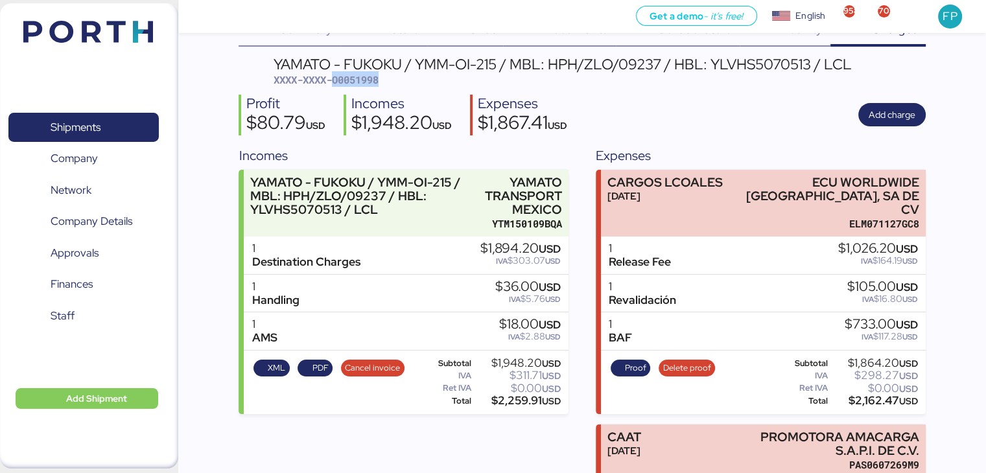
scroll to position [41, 0]
click at [876, 395] on div "$2,162.47 USD" at bounding box center [874, 400] width 88 height 10
copy div "2,162.47"
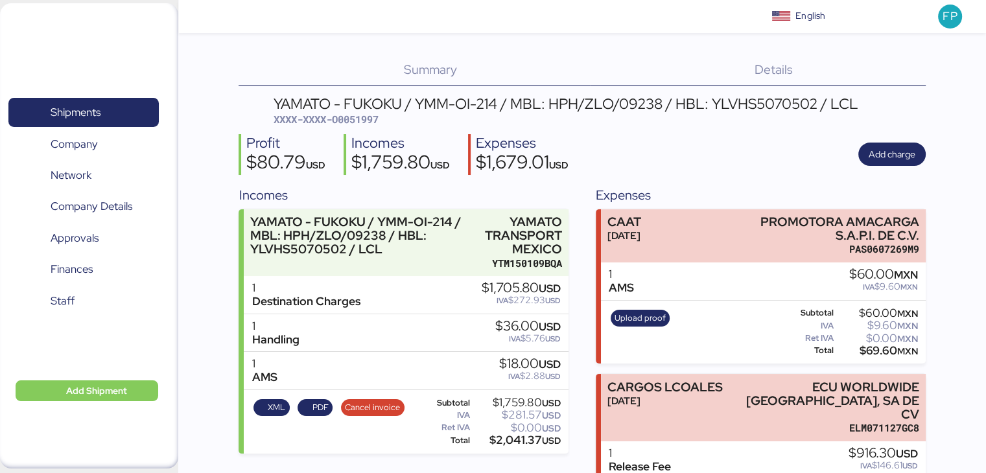
click at [358, 120] on span "XXXX-XXXX-O0051997" at bounding box center [326, 119] width 105 height 13
copy span "O0051997"
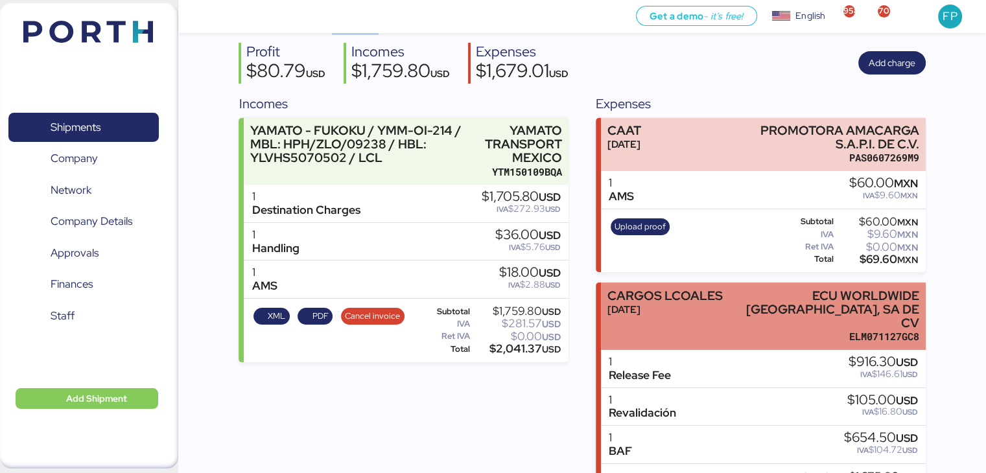
scroll to position [142, 0]
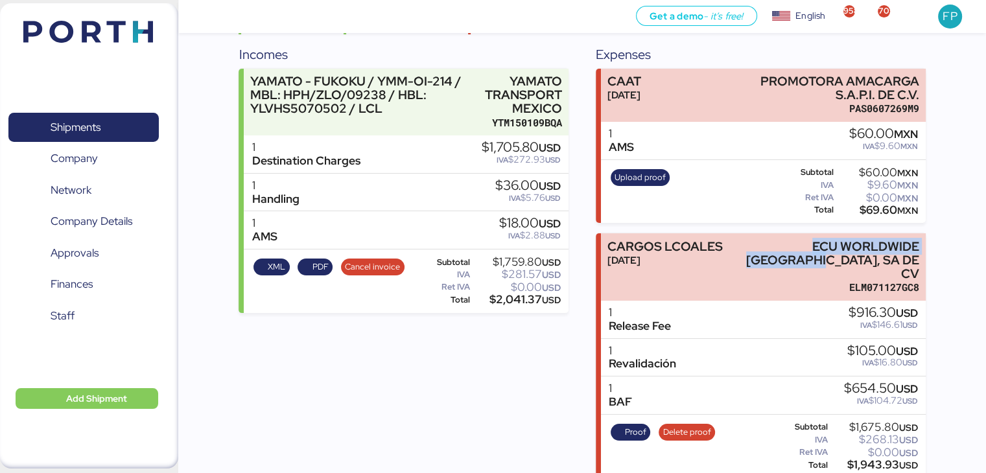
drag, startPoint x: 731, startPoint y: 243, endPoint x: 927, endPoint y: 245, distance: 195.8
click at [927, 245] on div "Summary 0 Details 0 Chat 0 Documents 0 Collaborators 0 Activity 0 Charges 0 YAM…" at bounding box center [493, 168] width 986 height 620
copy div "ECU WORLDWIDE [GEOGRAPHIC_DATA], [GEOGRAPHIC_DATA]"
click at [869, 460] on div "$1,943.93 USD" at bounding box center [874, 465] width 88 height 10
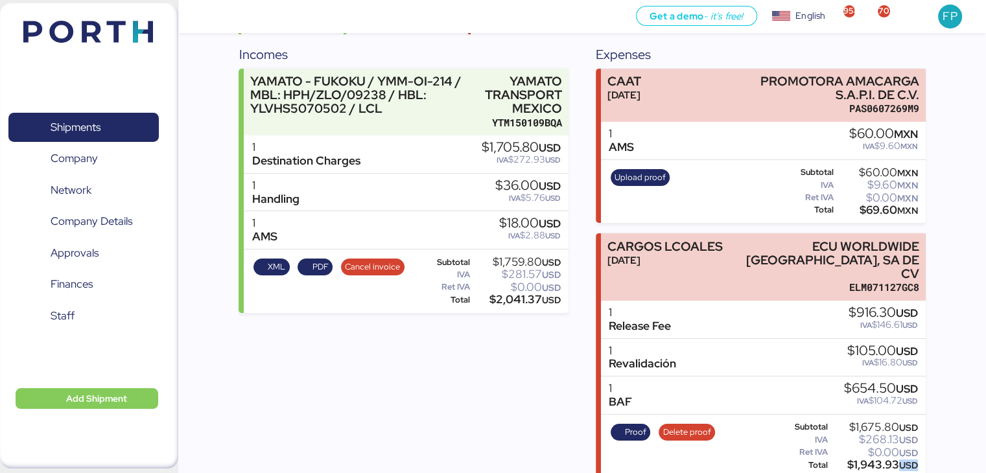
click at [869, 460] on div "$1,943.93 USD" at bounding box center [874, 465] width 88 height 10
copy body "$1,943.93 USD"
click at [627, 425] on span "Proof" at bounding box center [635, 432] width 21 height 14
